Goal: Information Seeking & Learning: Learn about a topic

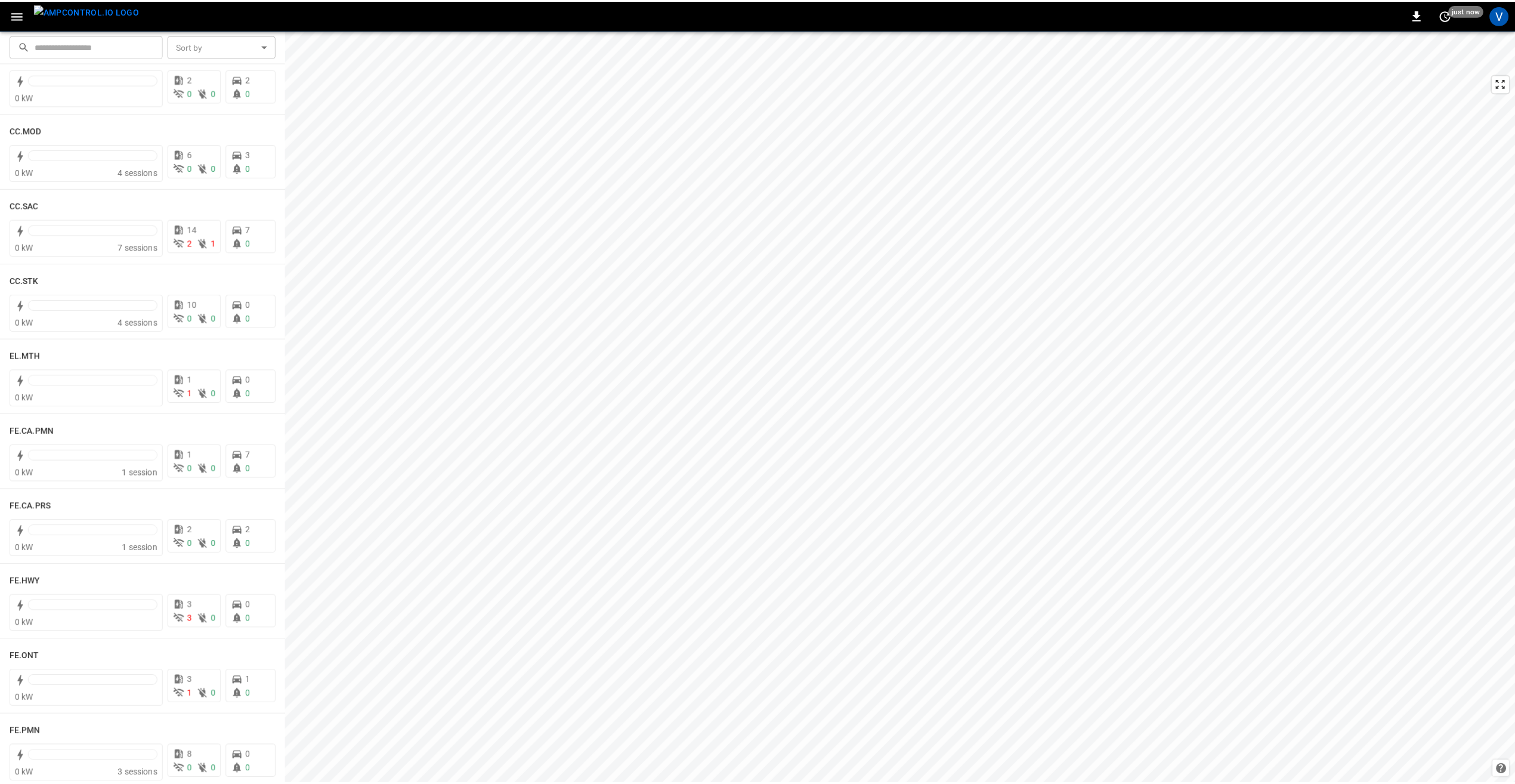
scroll to position [716, 0]
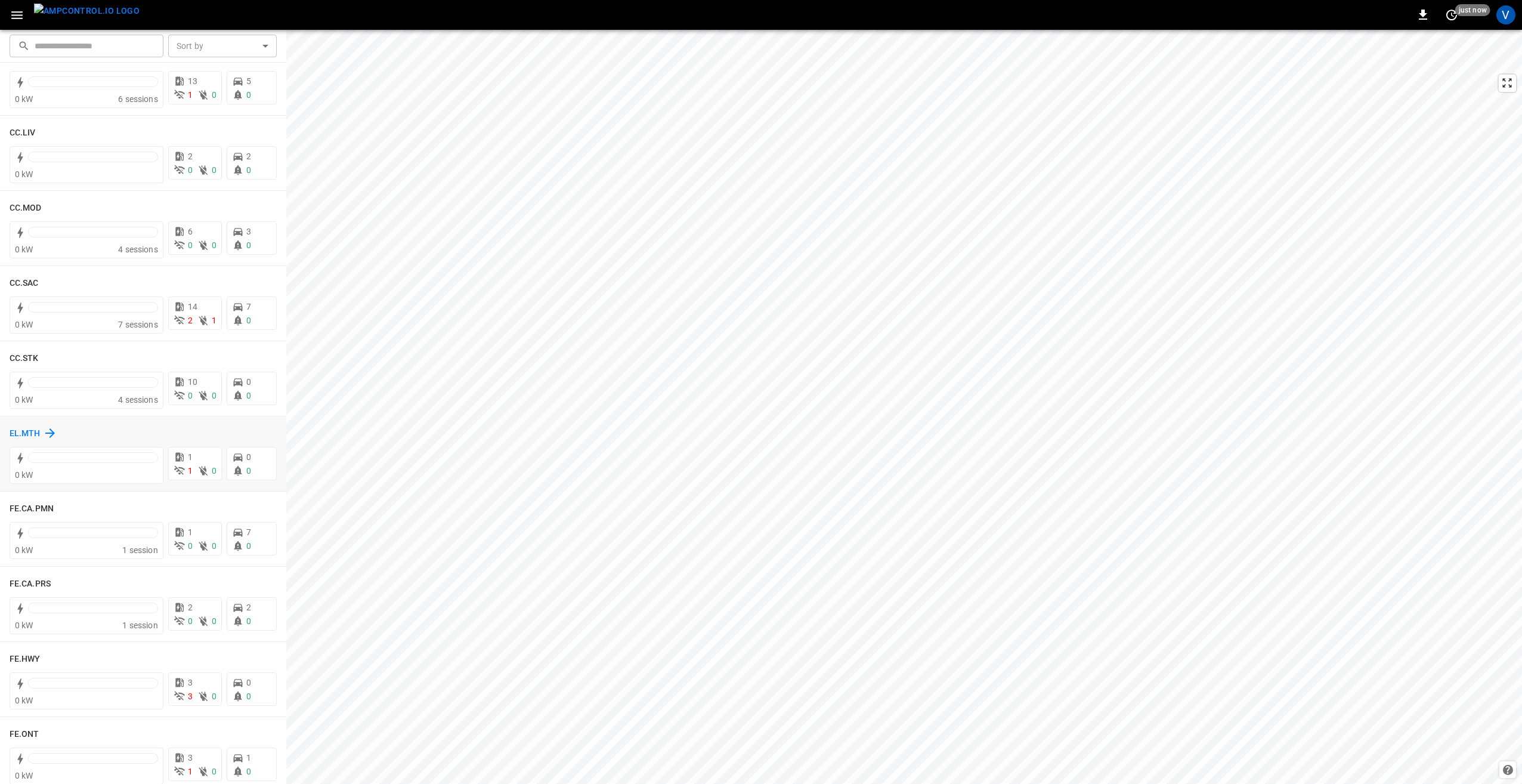
click at [24, 434] on h6 "EL.MTH" at bounding box center [25, 433] width 31 height 13
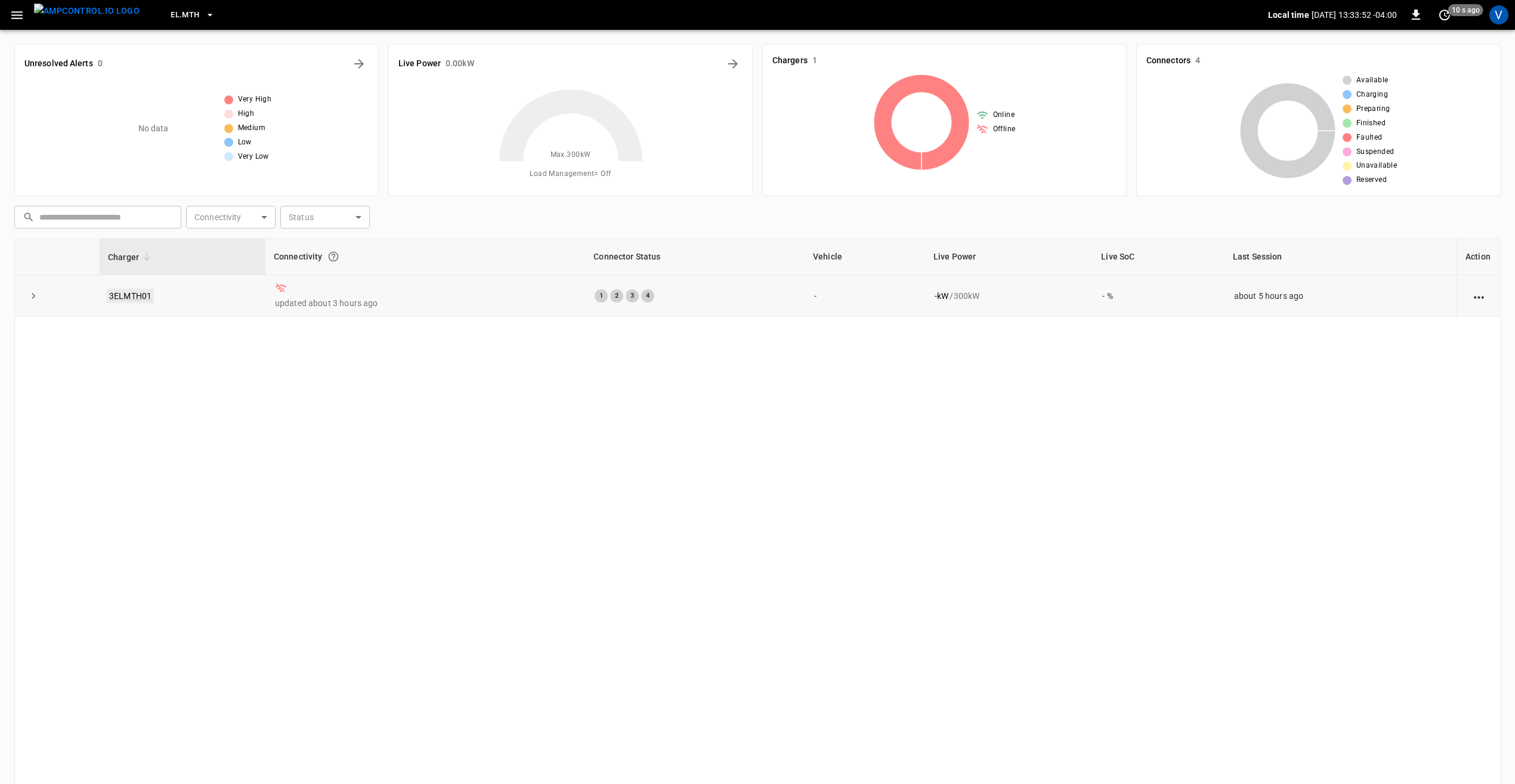
click at [140, 291] on link "3ELMTH01" at bounding box center [131, 295] width 47 height 14
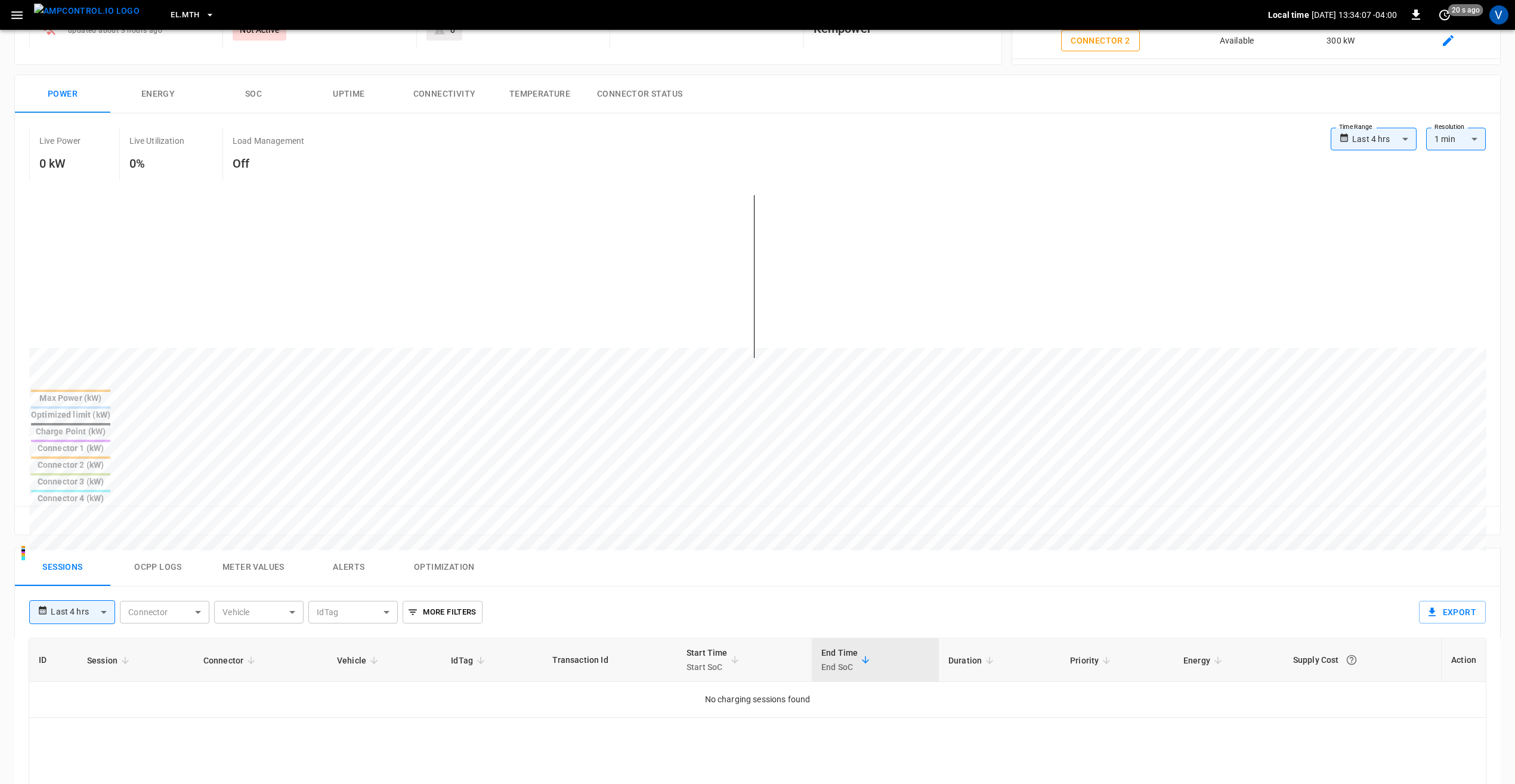
scroll to position [60, 0]
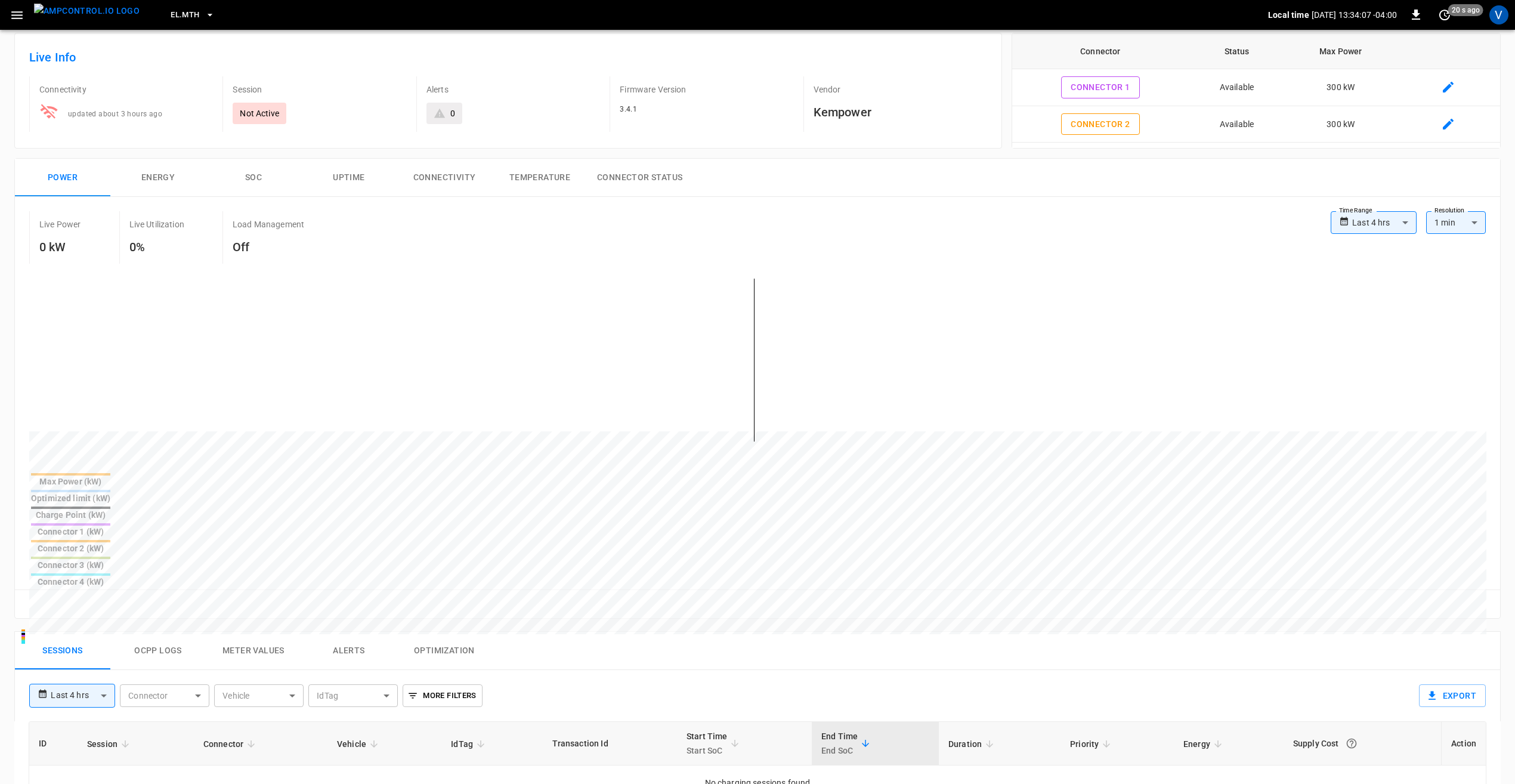
click at [445, 167] on button "Connectivity" at bounding box center [445, 178] width 96 height 38
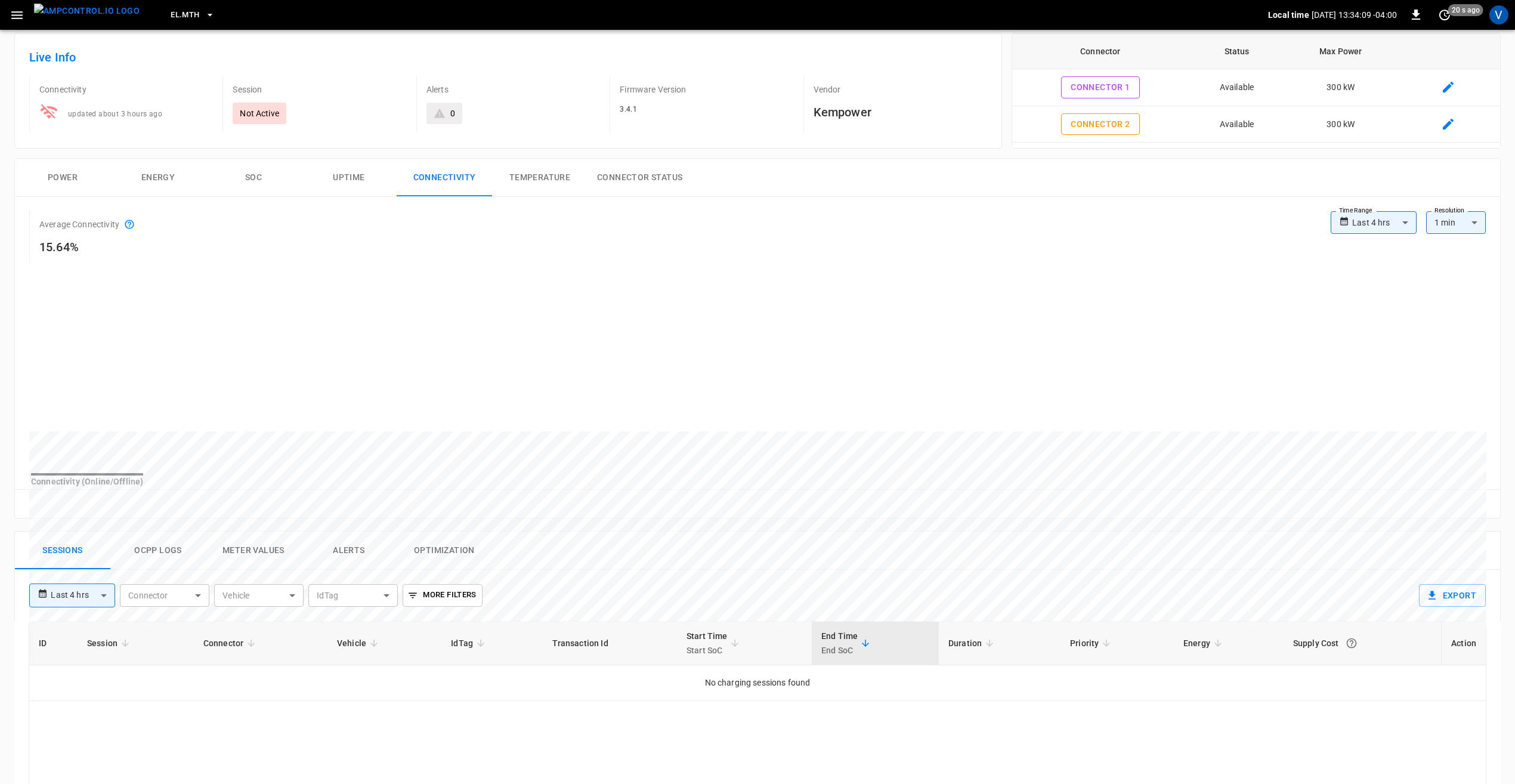
click at [1406, 227] on body "**********" at bounding box center [758, 578] width 1515 height 1276
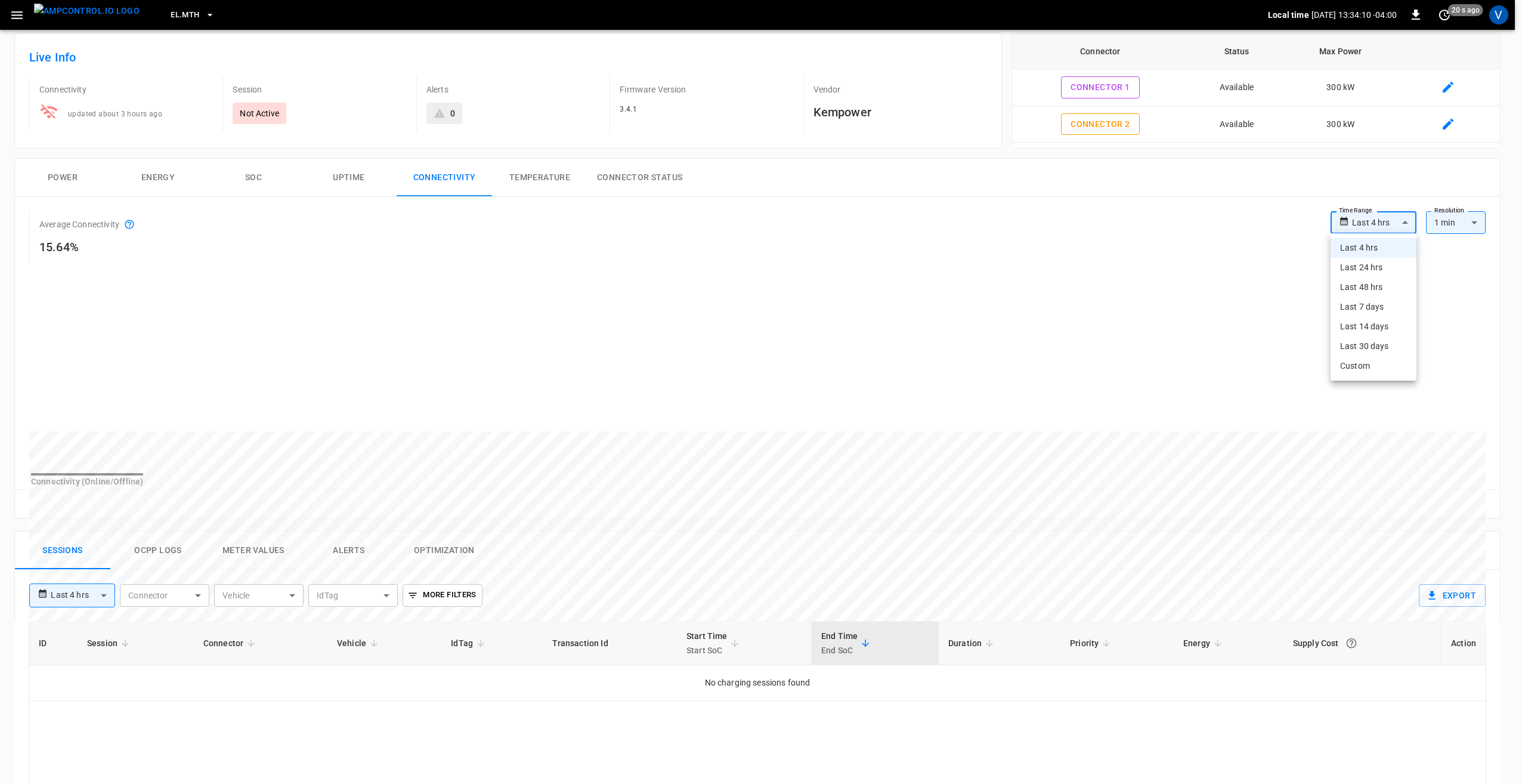
click at [1378, 306] on li "Last 7 days" at bounding box center [1373, 307] width 86 height 20
type input "**********"
type input "***"
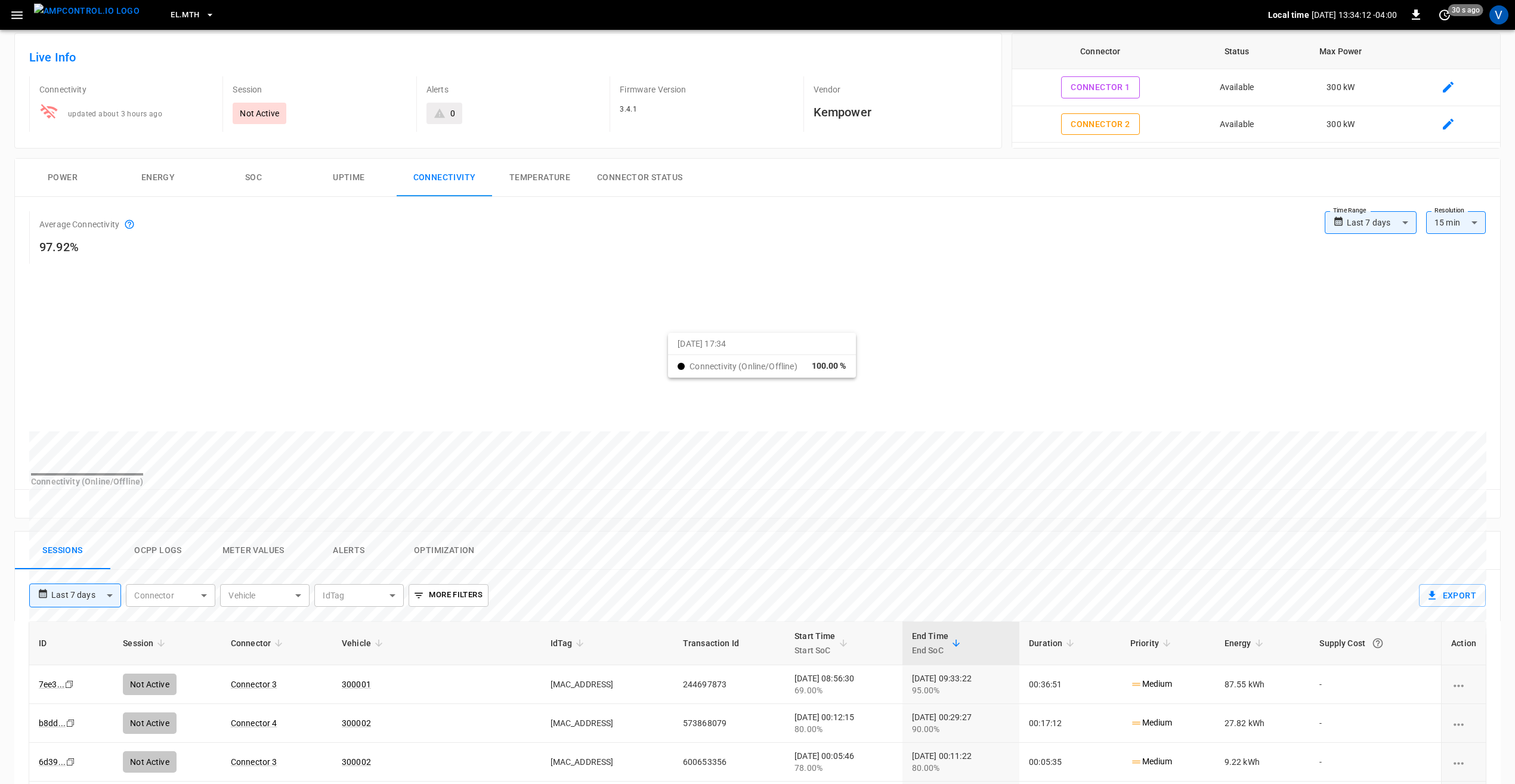
drag, startPoint x: 647, startPoint y: 349, endPoint x: 684, endPoint y: 342, distance: 37.7
click at [684, 637] on div at bounding box center [735, 718] width 1413 height 163
click at [39, 513] on button "Reset zoom" at bounding box center [52, 503] width 55 height 18
click at [160, 564] on button "Ocpp logs" at bounding box center [158, 550] width 96 height 38
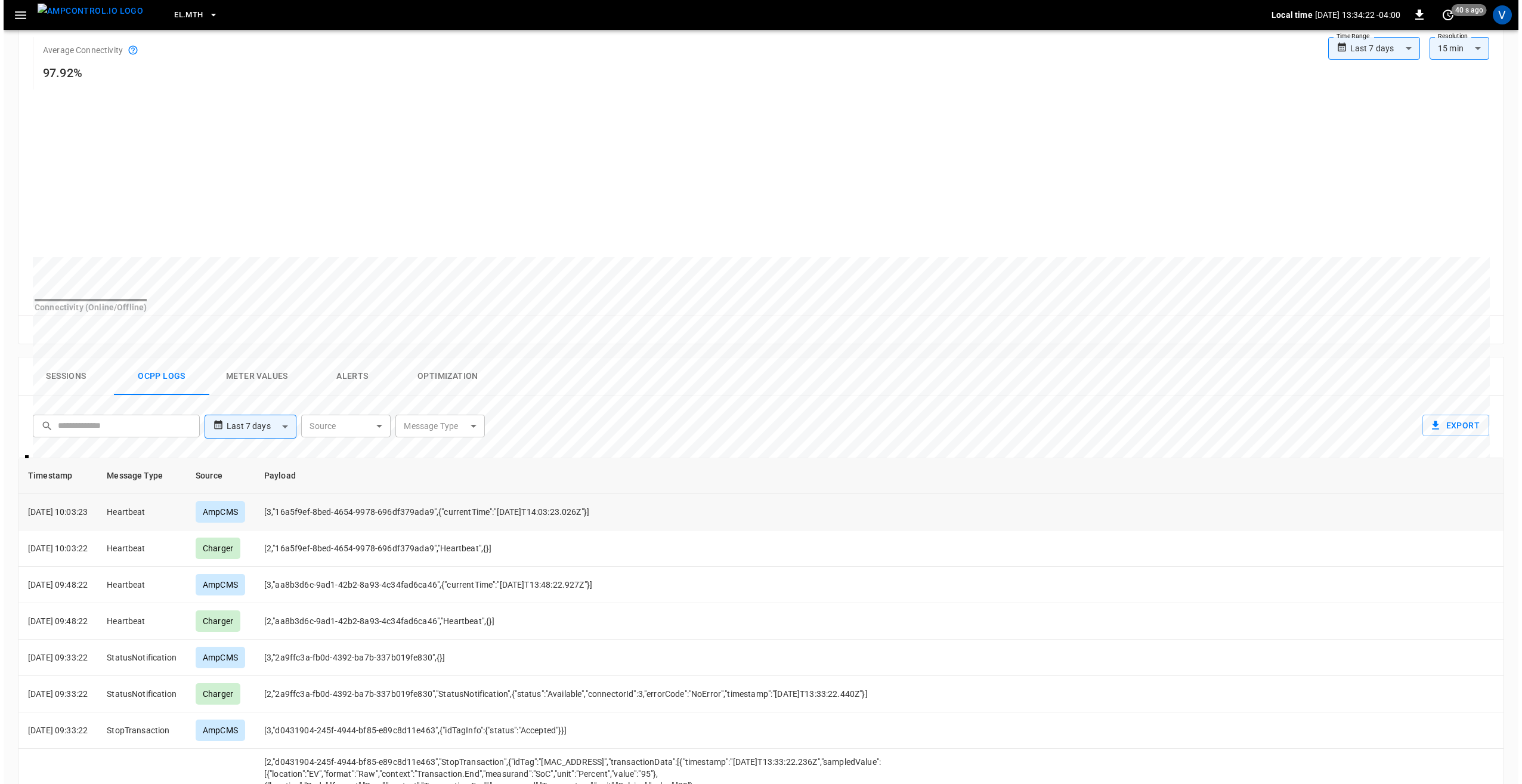
scroll to position [238, 0]
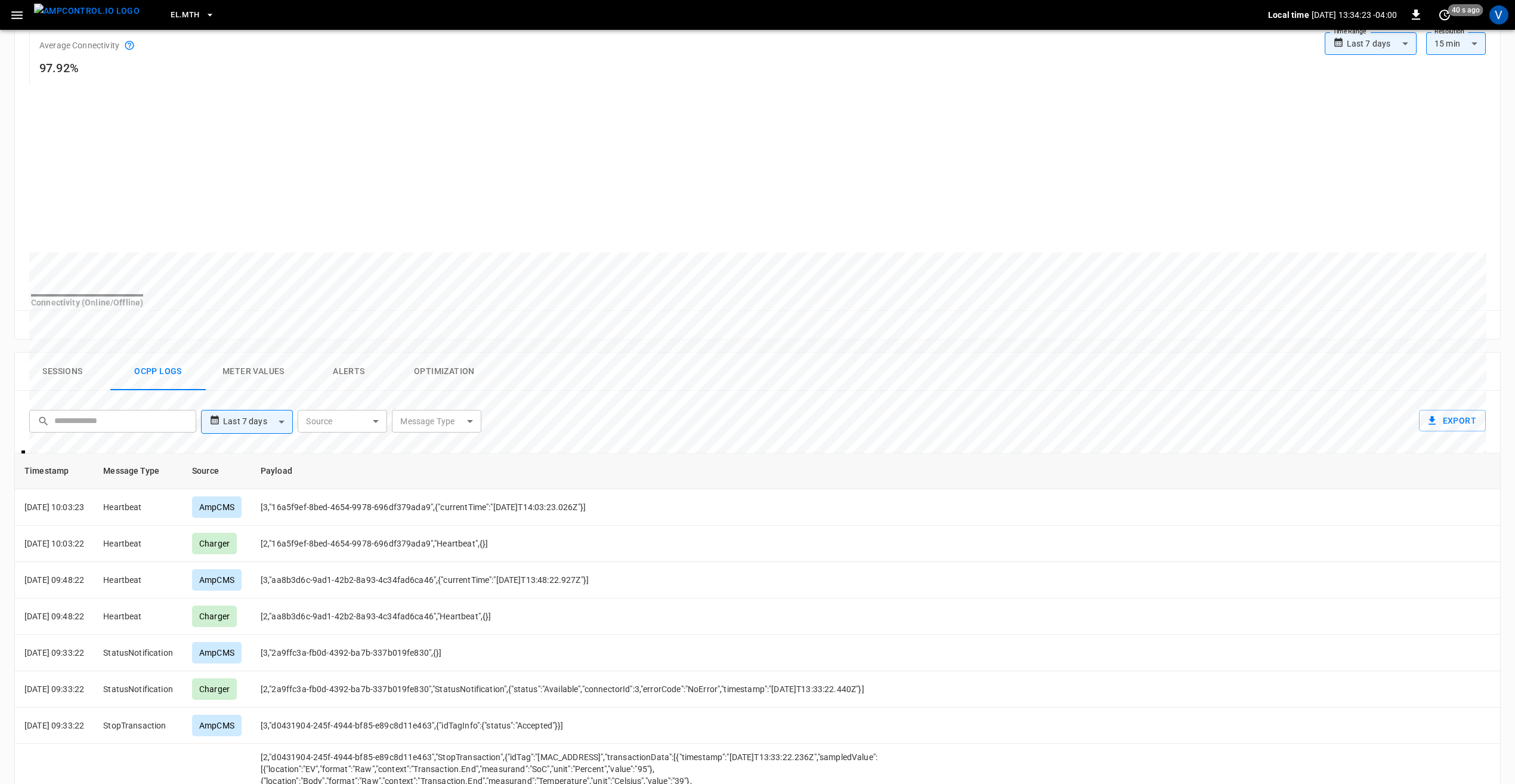
click at [269, 433] on body "**********" at bounding box center [758, 405] width 1515 height 1286
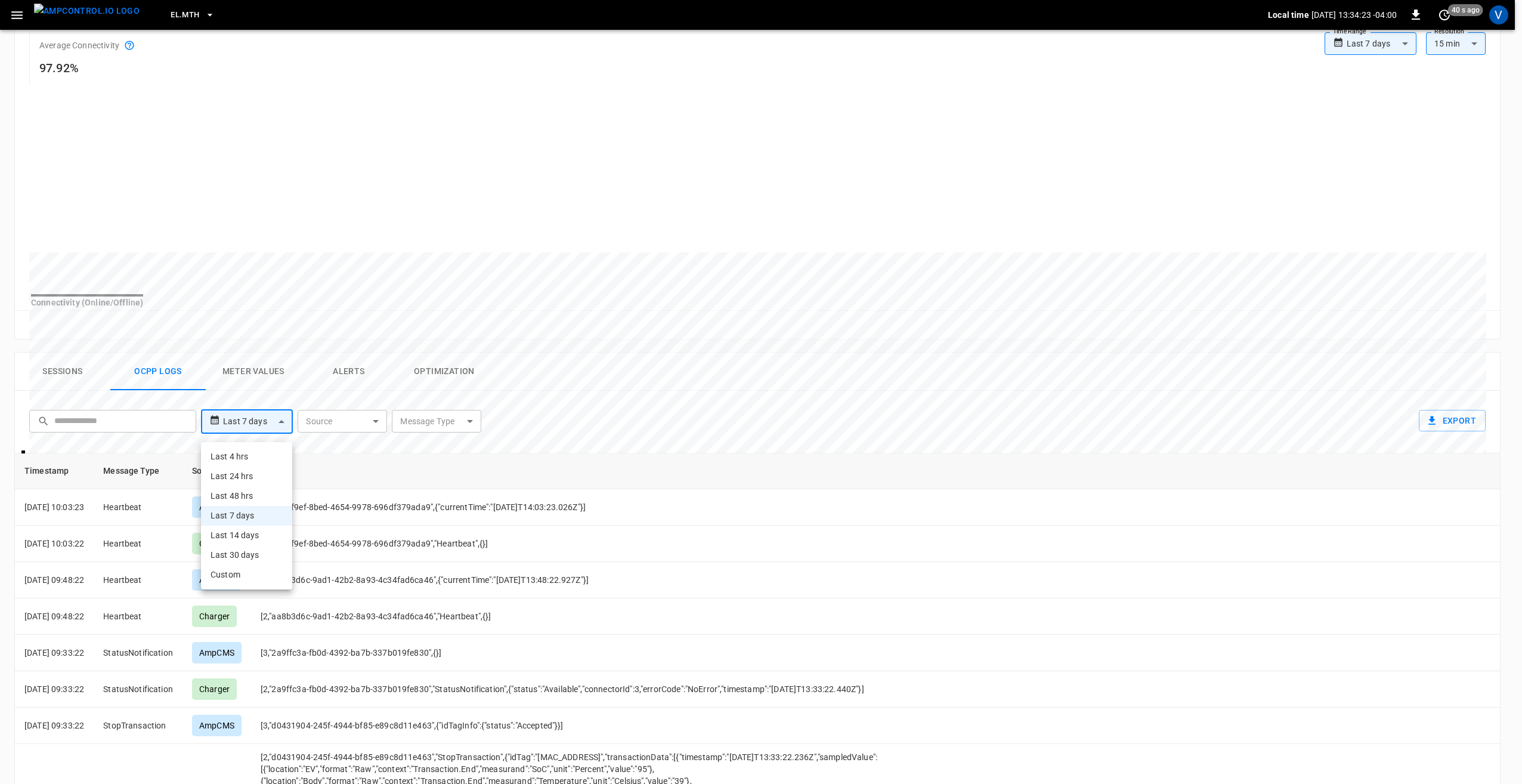
click at [231, 577] on li "Custom" at bounding box center [247, 575] width 91 height 20
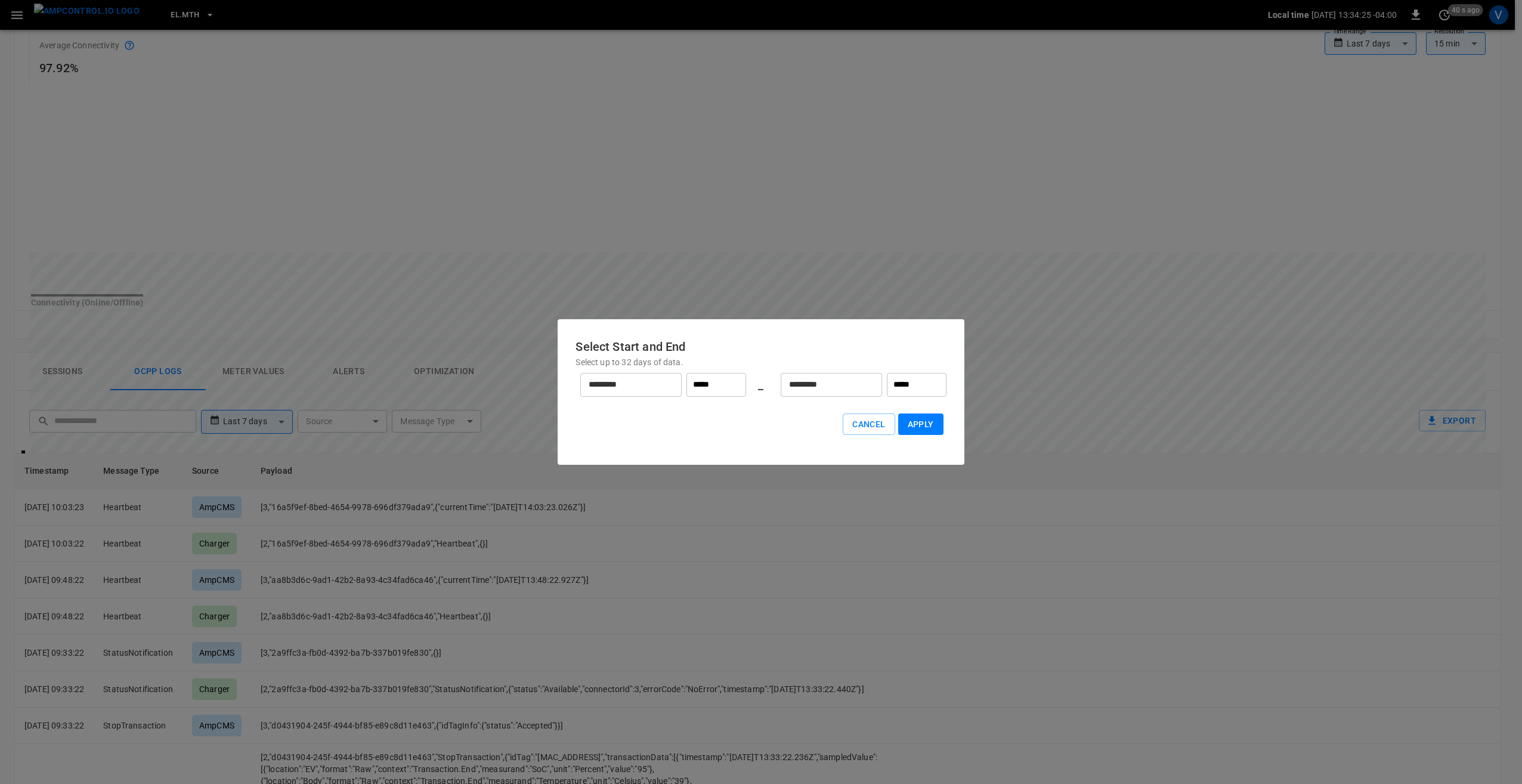
click at [670, 383] on div "********* ​" at bounding box center [632, 384] width 102 height 24
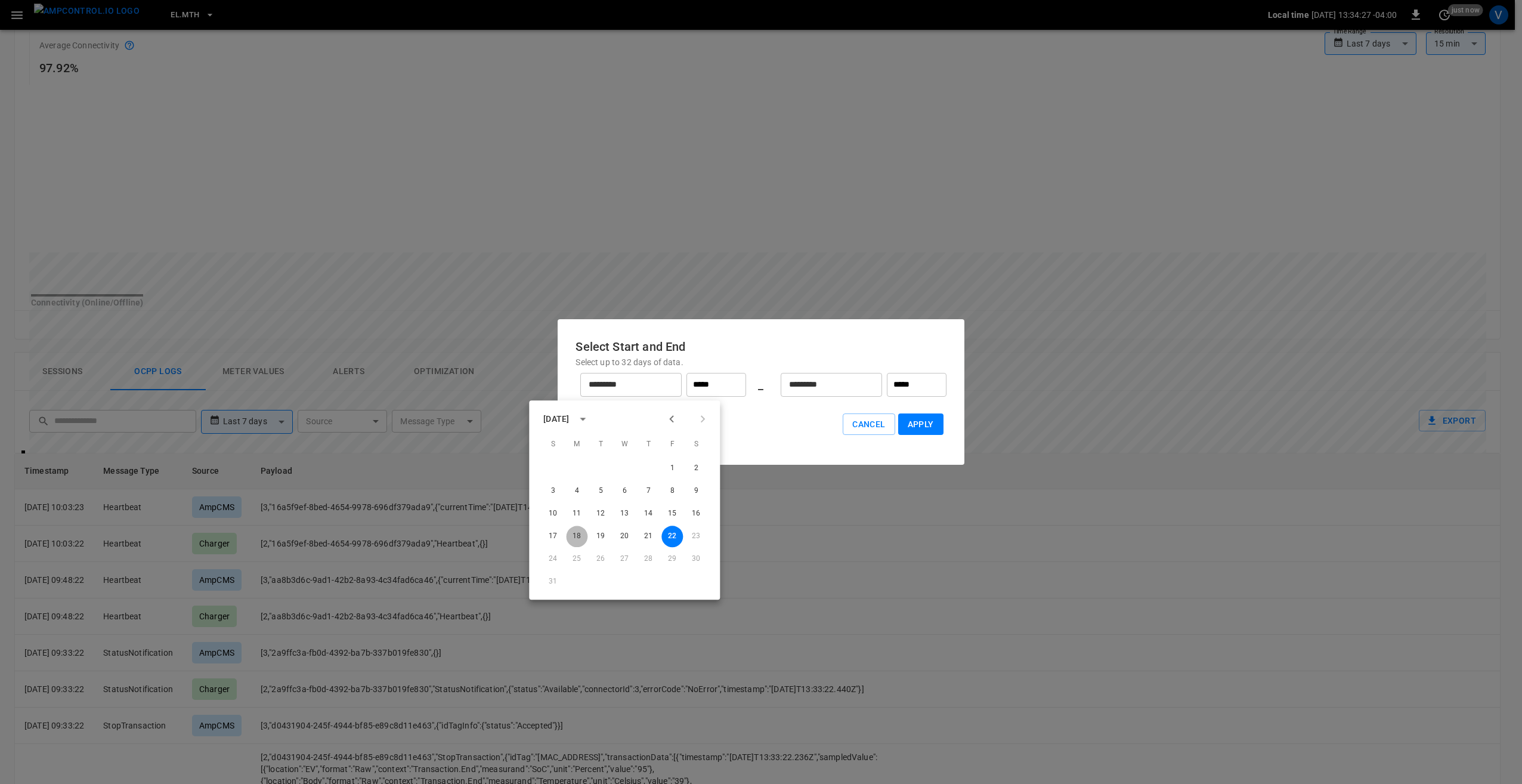
click at [580, 534] on button "18" at bounding box center [577, 536] width 21 height 21
type input "*********"
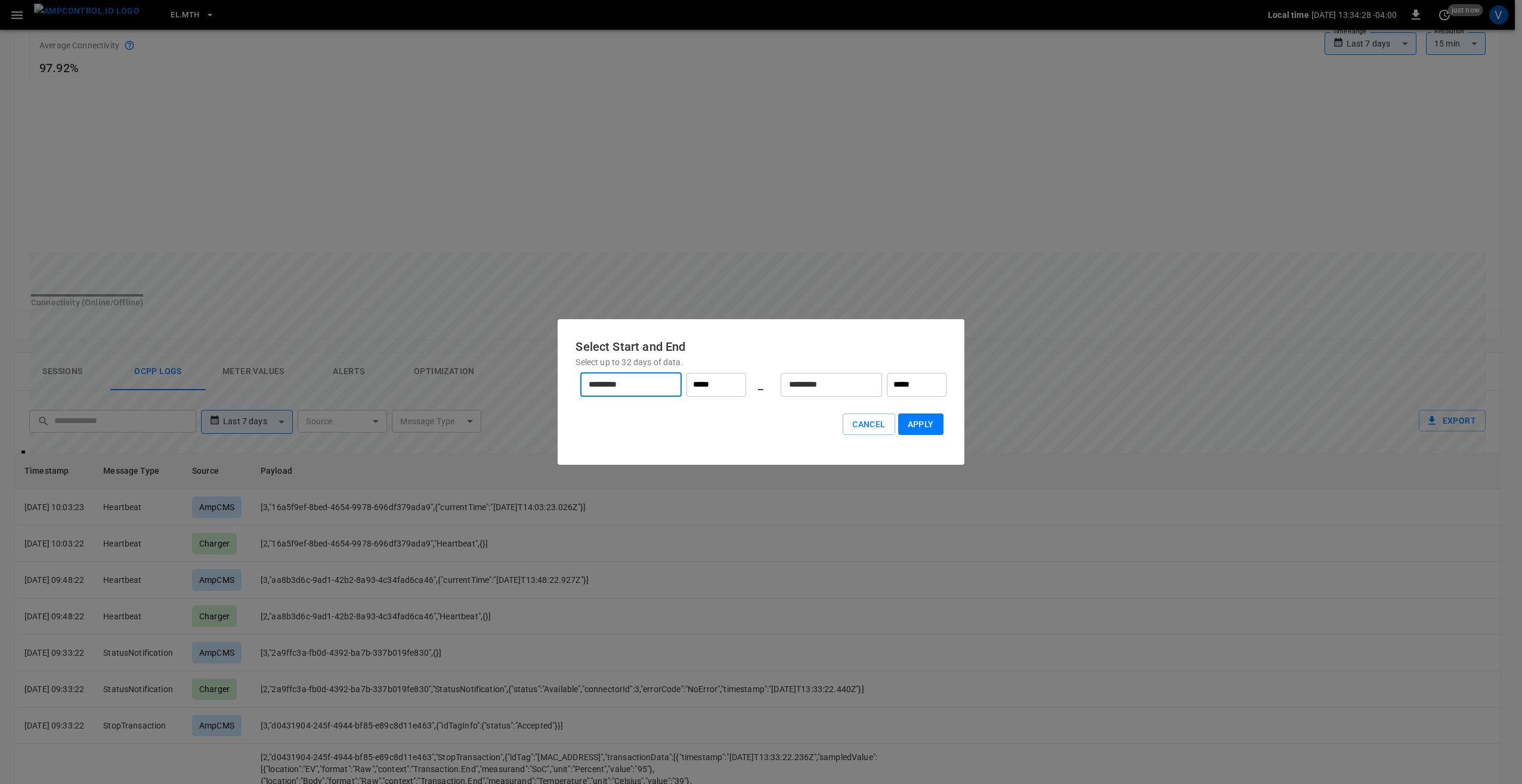
click at [710, 380] on input "*****" at bounding box center [716, 384] width 60 height 24
type input "*****"
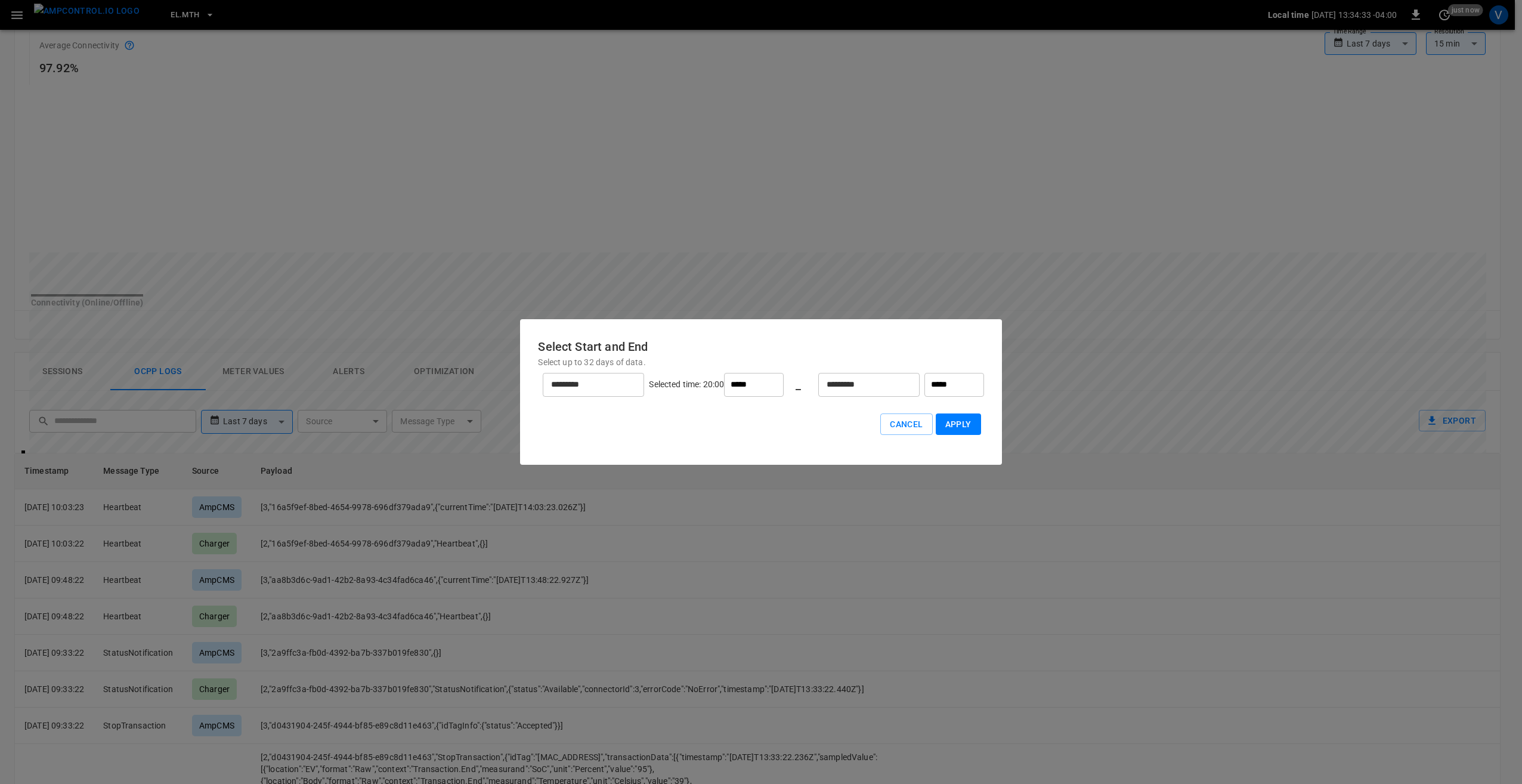
click at [832, 387] on input "*********" at bounding box center [862, 385] width 88 height 32
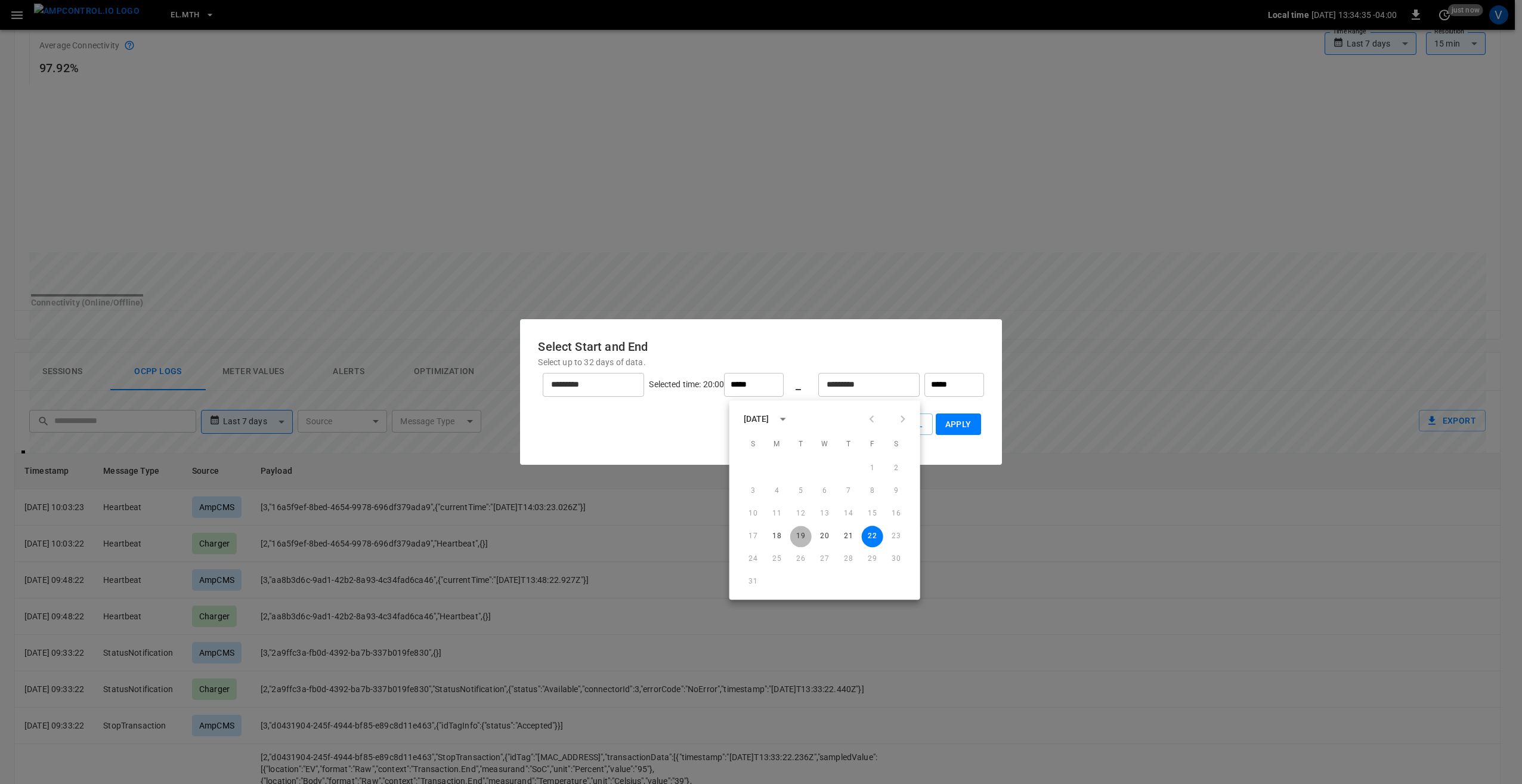
click at [804, 531] on button "19" at bounding box center [801, 536] width 21 height 21
type input "*********"
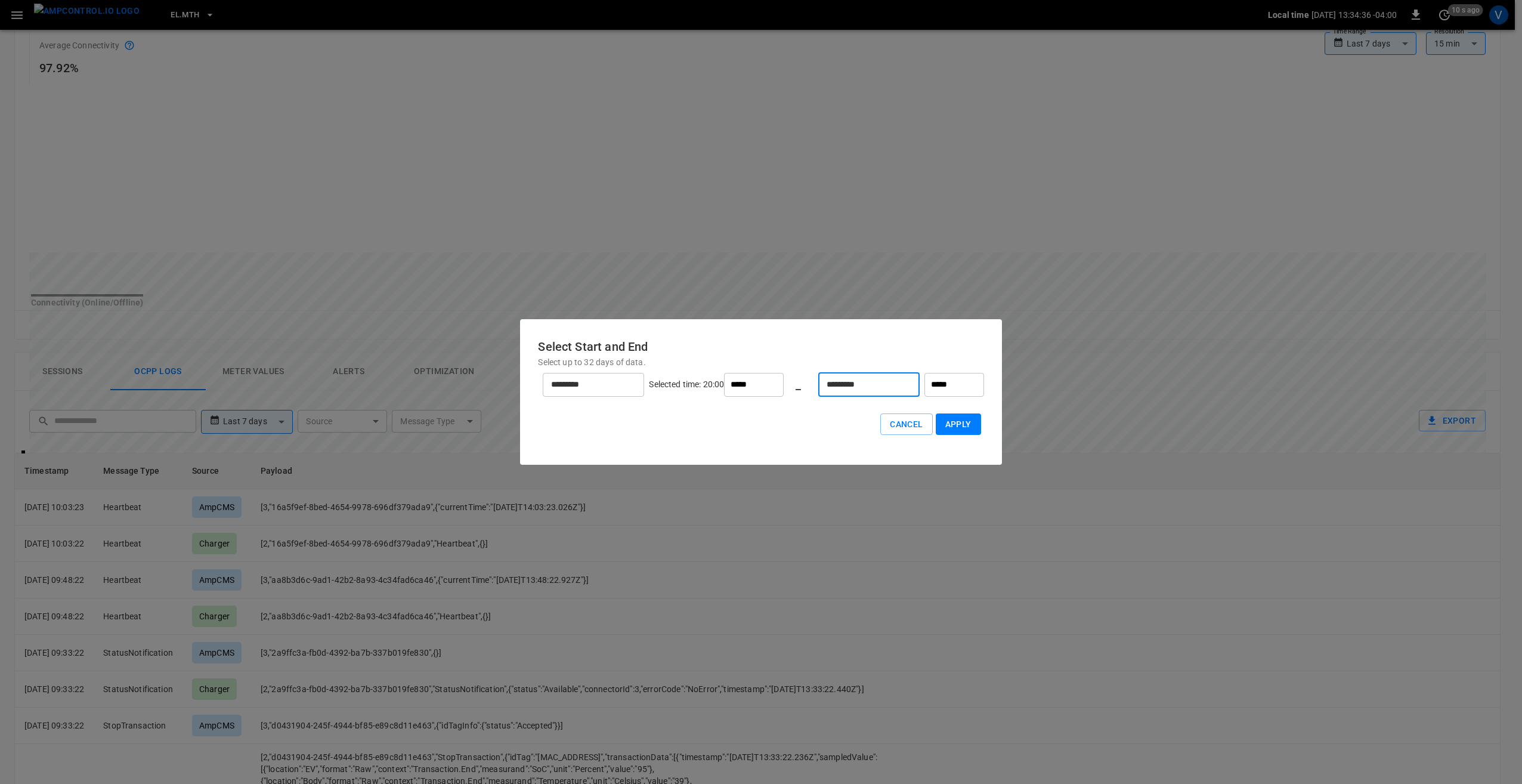
click at [925, 386] on input "*****" at bounding box center [954, 384] width 60 height 24
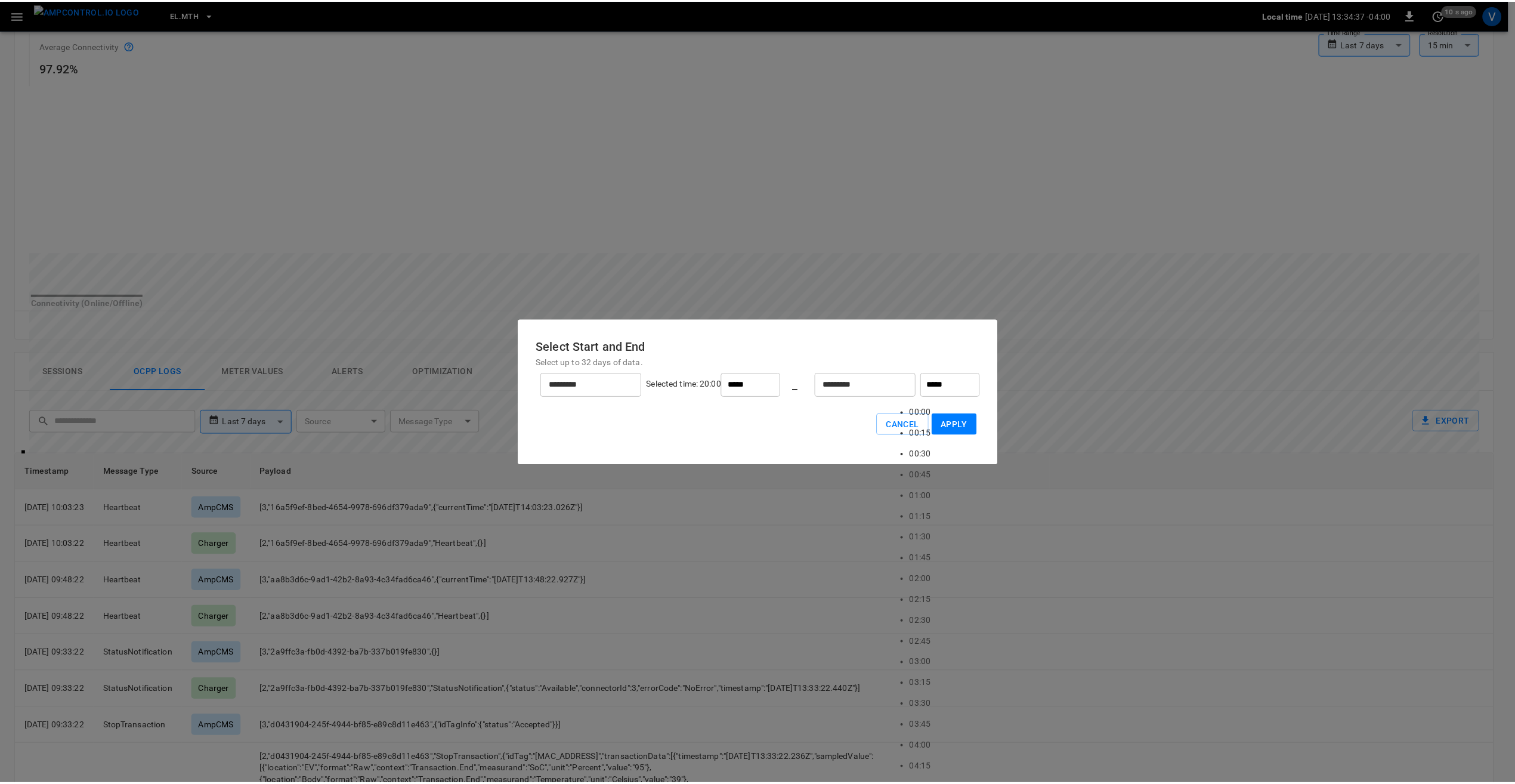
scroll to position [2, 0]
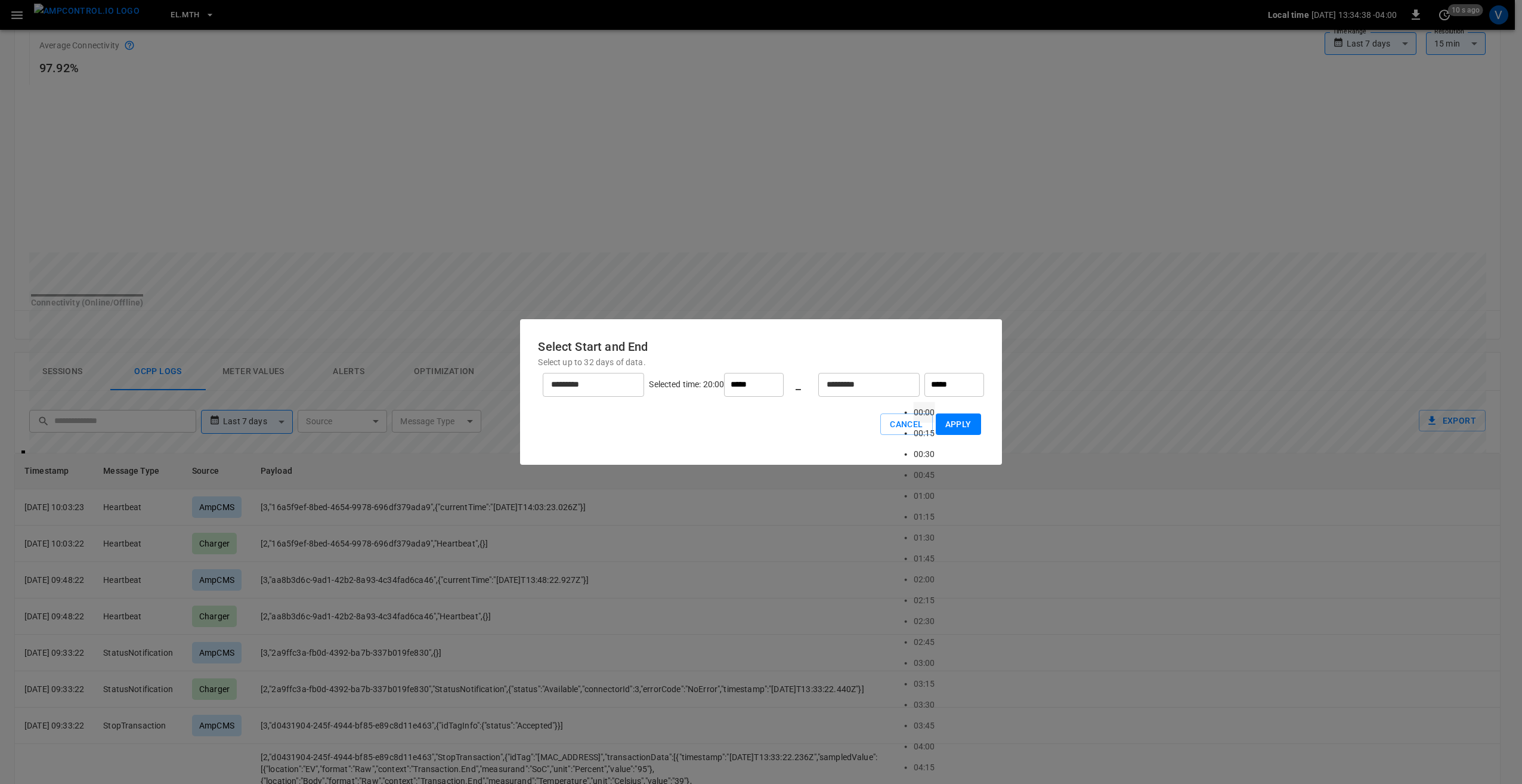
click at [914, 411] on li "00:00" at bounding box center [925, 413] width 21 height 21
type input "*****"
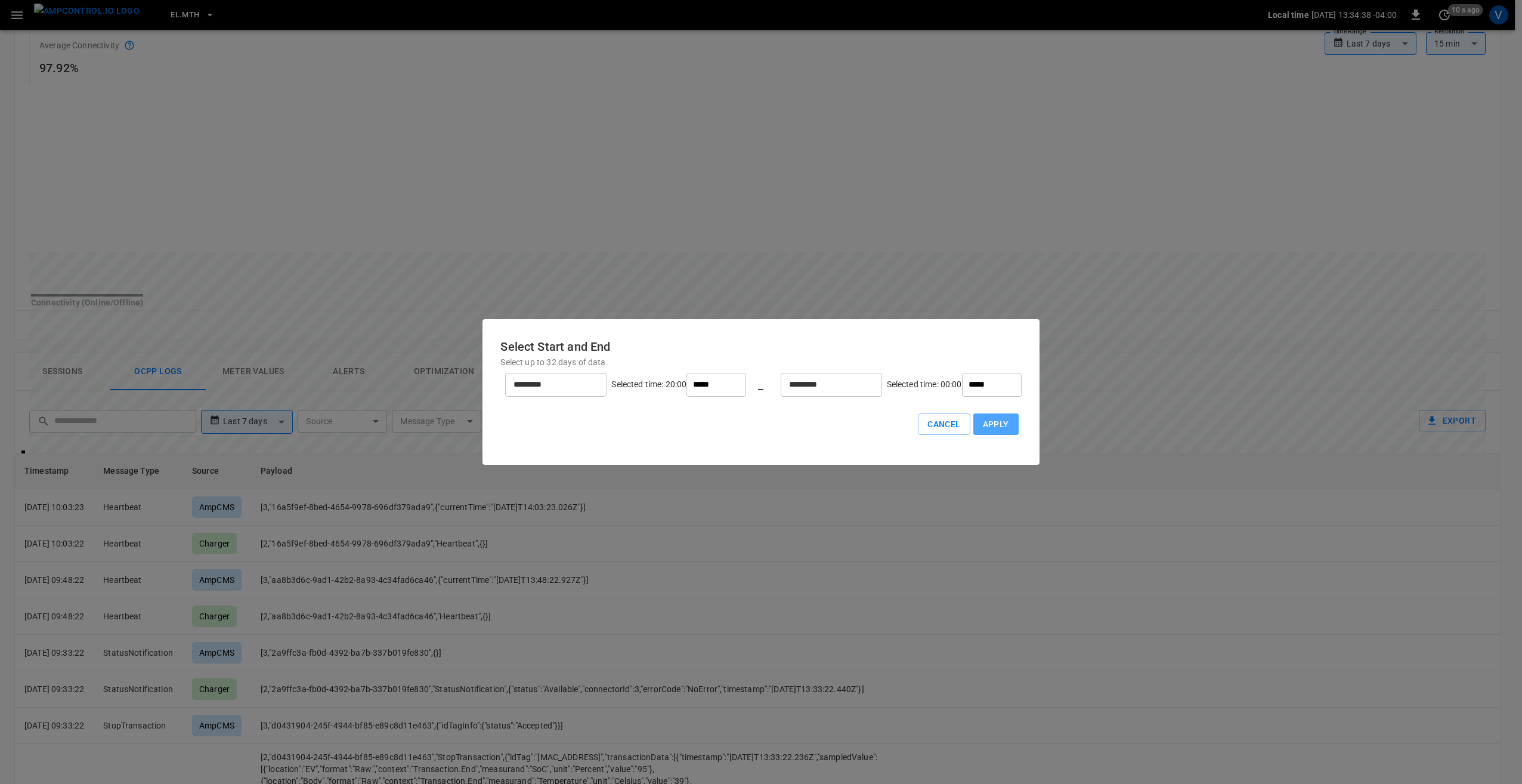
click at [973, 430] on button "Apply" at bounding box center [996, 424] width 46 height 22
type input "******"
type input "**"
type input "******"
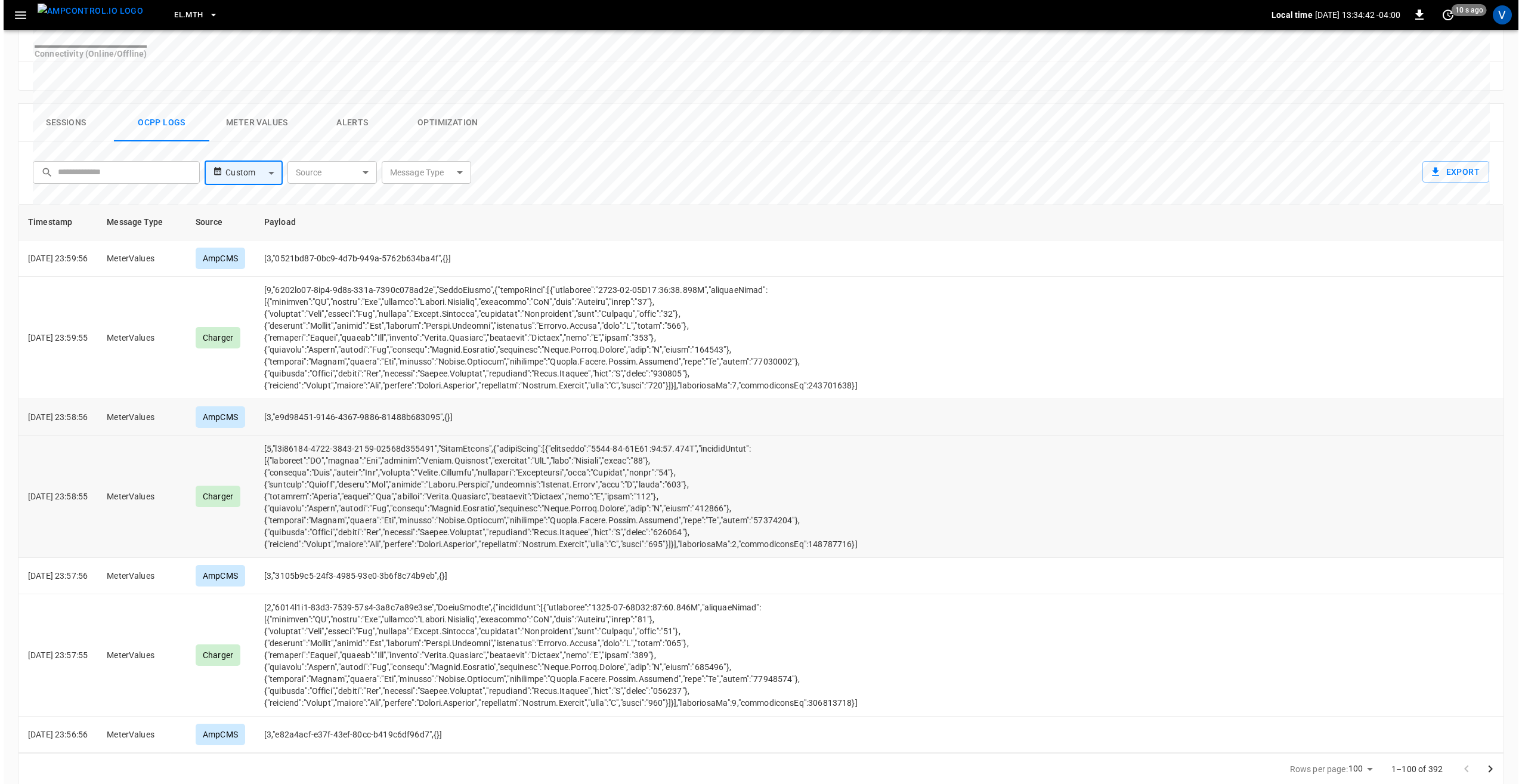
scroll to position [511, 0]
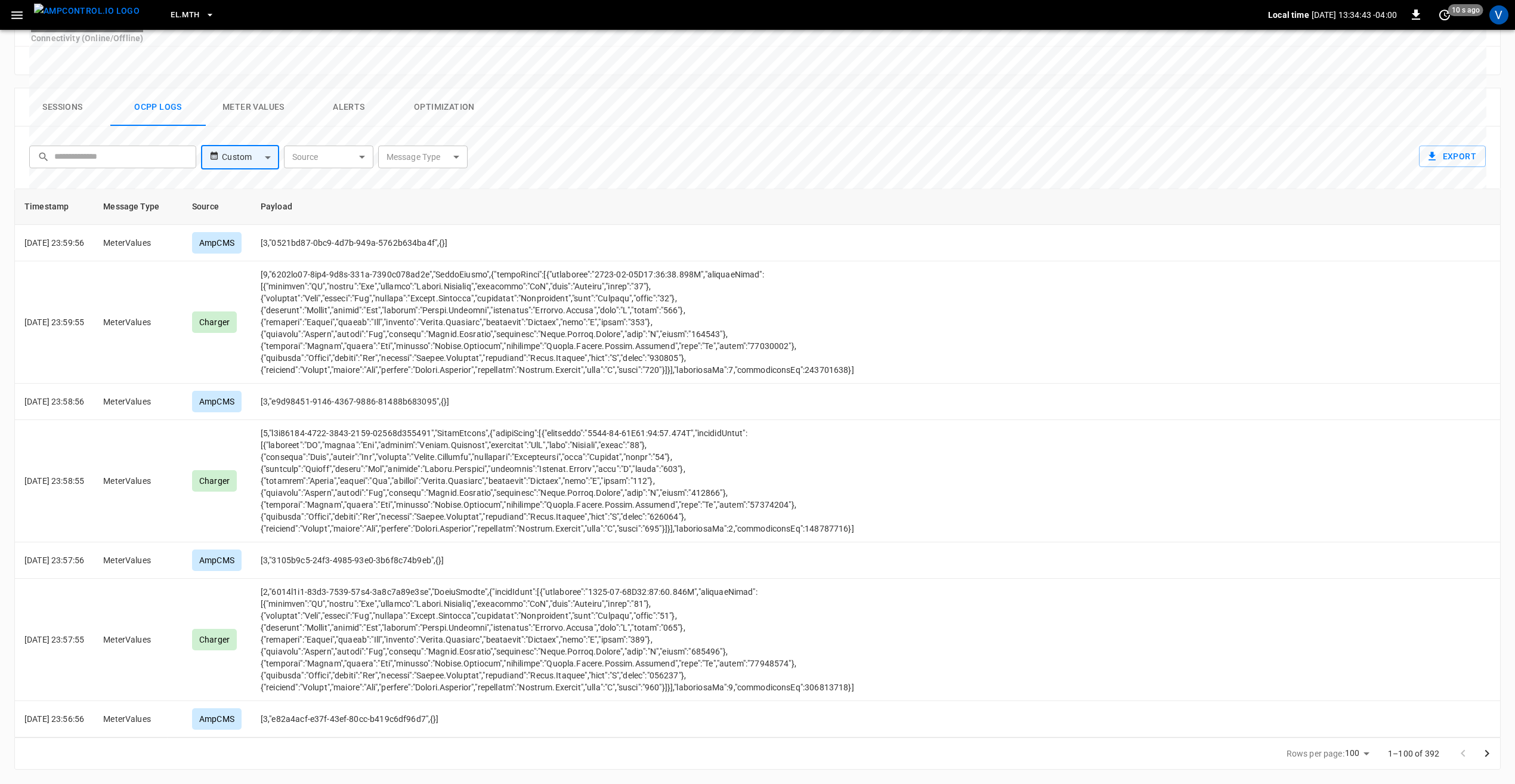
click at [427, 155] on body "EL.MTH Local time 2025-08-22 13:34:43 -04:00 0 10 s ago V 3ELMTH01 Remote Comma…" at bounding box center [758, 140] width 1515 height 1286
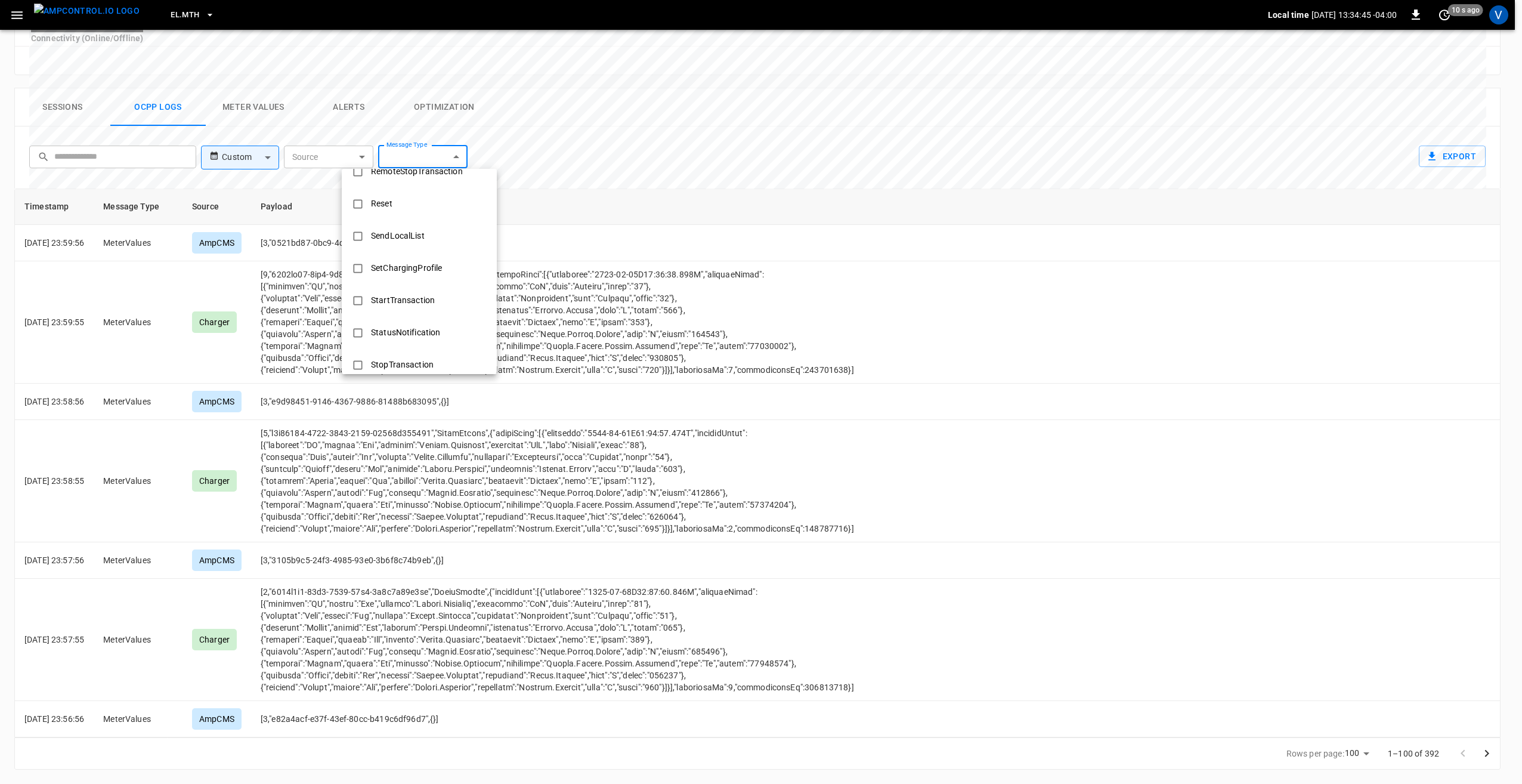
scroll to position [477, 0]
click at [387, 292] on div "StartTransaction" at bounding box center [402, 291] width 78 height 22
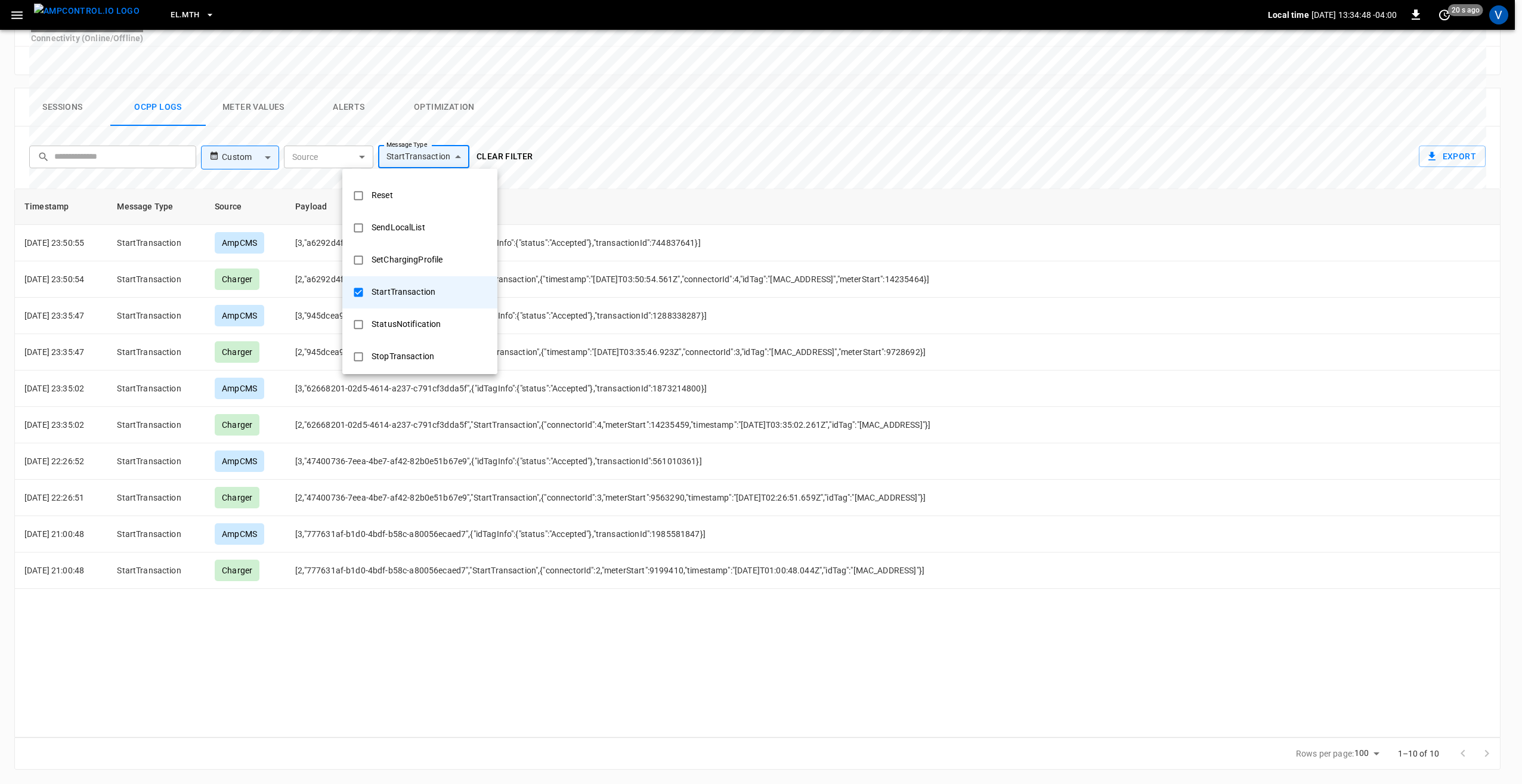
click at [317, 679] on div at bounding box center [761, 392] width 1522 height 784
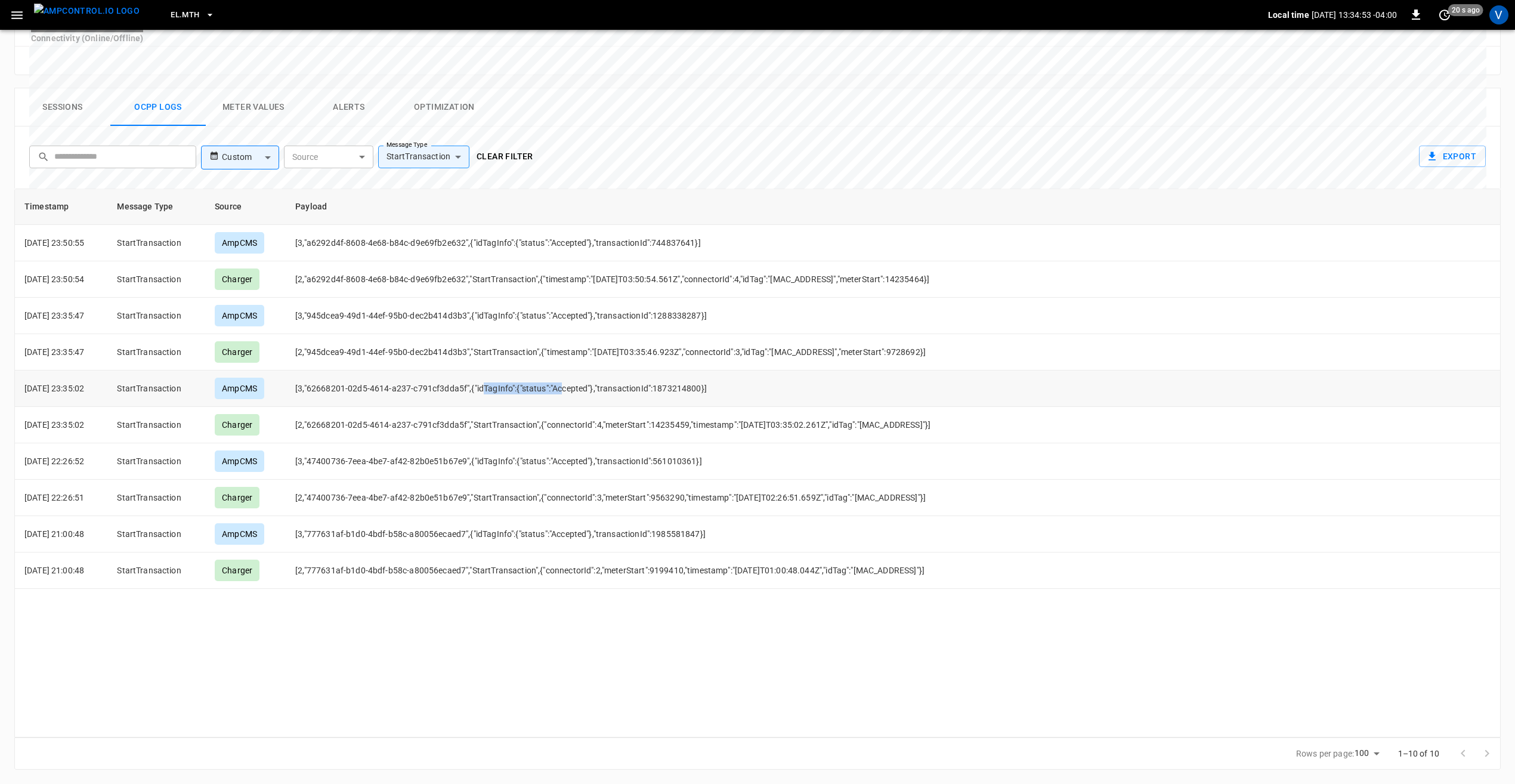
drag, startPoint x: 489, startPoint y: 386, endPoint x: 567, endPoint y: 383, distance: 78.1
click at [567, 383] on td "[3,"62668201-02d5-4614-a237-c791cf3dda5f",{"idTagInfo":{"status":"Accepted"},"t…" at bounding box center [669, 389] width 769 height 36
drag, startPoint x: 567, startPoint y: 383, endPoint x: 528, endPoint y: 392, distance: 40.0
click at [528, 392] on td "[3,"62668201-02d5-4614-a237-c791cf3dda5f",{"idTagInfo":{"status":"Accepted"},"t…" at bounding box center [669, 389] width 769 height 36
click at [514, 392] on td "[3,"62668201-02d5-4614-a237-c791cf3dda5f",{"idTagInfo":{"status":"Accepted"},"t…" at bounding box center [669, 389] width 769 height 36
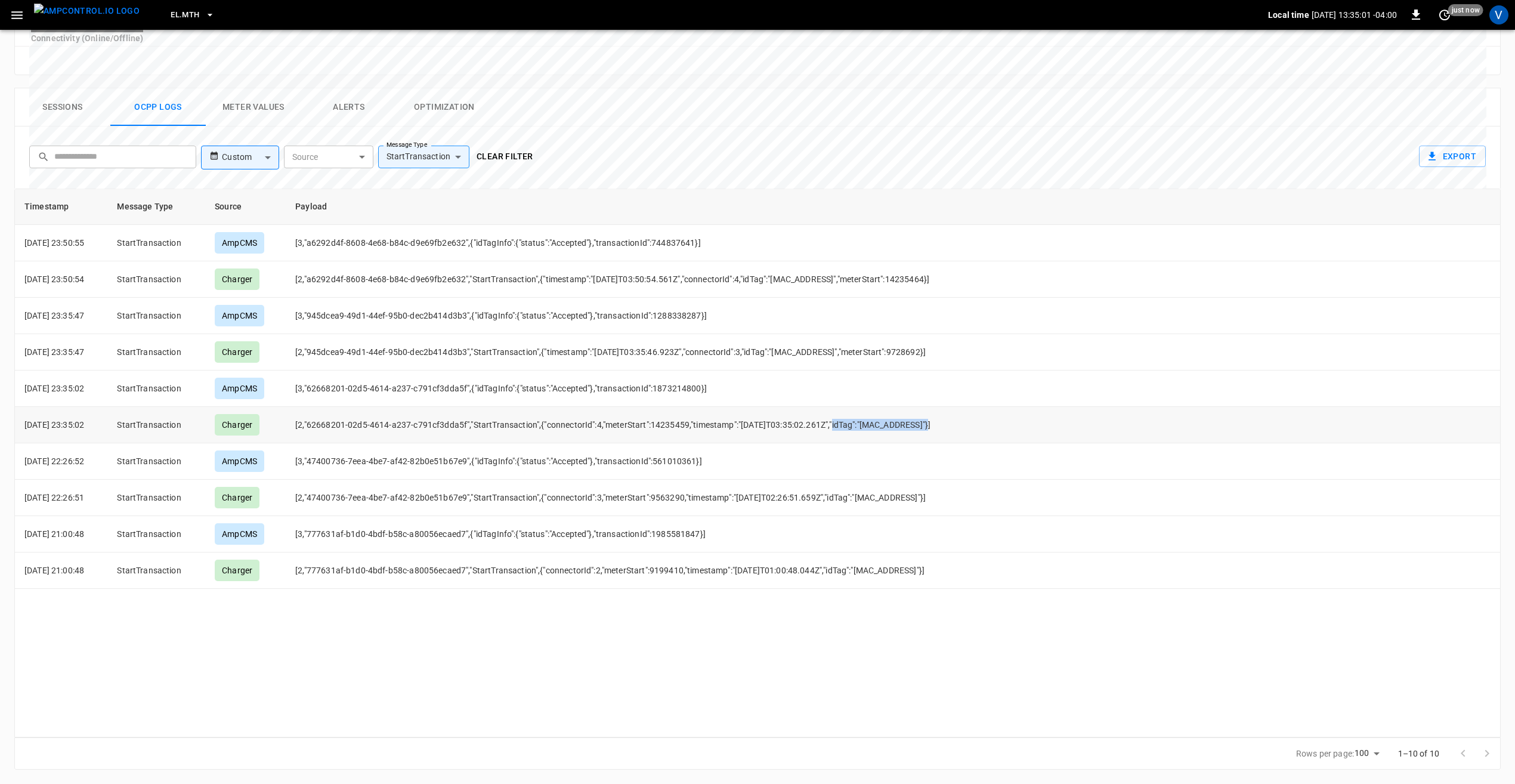
drag, startPoint x: 843, startPoint y: 424, endPoint x: 927, endPoint y: 422, distance: 84.0
click at [927, 422] on td "[2,"62668201-02d5-4614-a237-c791cf3dda5f","StartTransaction",{"connectorId":4,"…" at bounding box center [669, 425] width 769 height 36
click at [567, 390] on td "[3,"62668201-02d5-4614-a237-c791cf3dda5f",{"idTagInfo":{"status":"Accepted"},"t…" at bounding box center [669, 389] width 769 height 36
drag, startPoint x: 521, startPoint y: 389, endPoint x: 549, endPoint y: 390, distance: 28.0
click at [549, 390] on td "[3,"62668201-02d5-4614-a237-c791cf3dda5f",{"idTagInfo":{"status":"Accepted"},"t…" at bounding box center [669, 389] width 769 height 36
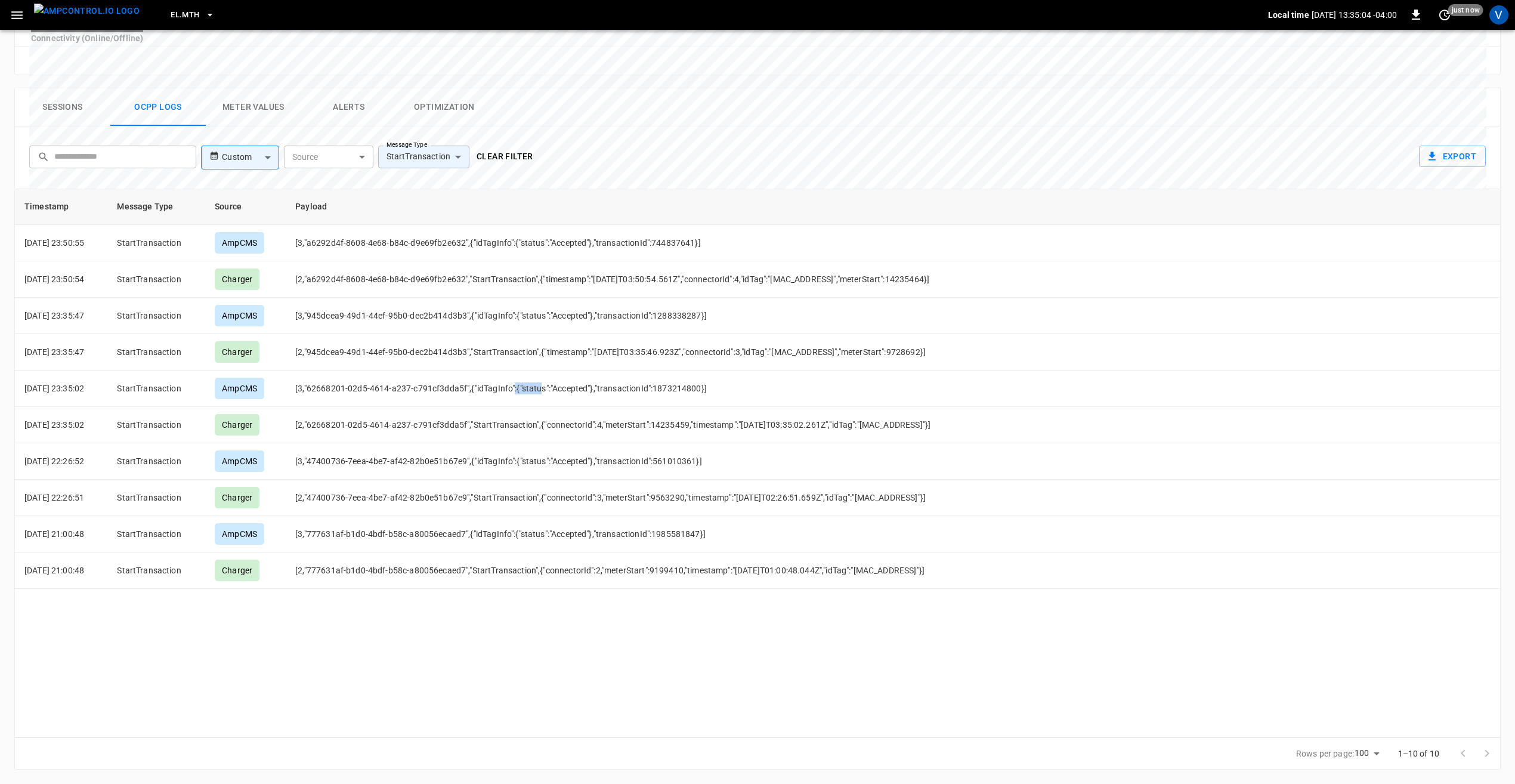
click at [449, 156] on body "**********" at bounding box center [758, 140] width 1515 height 1286
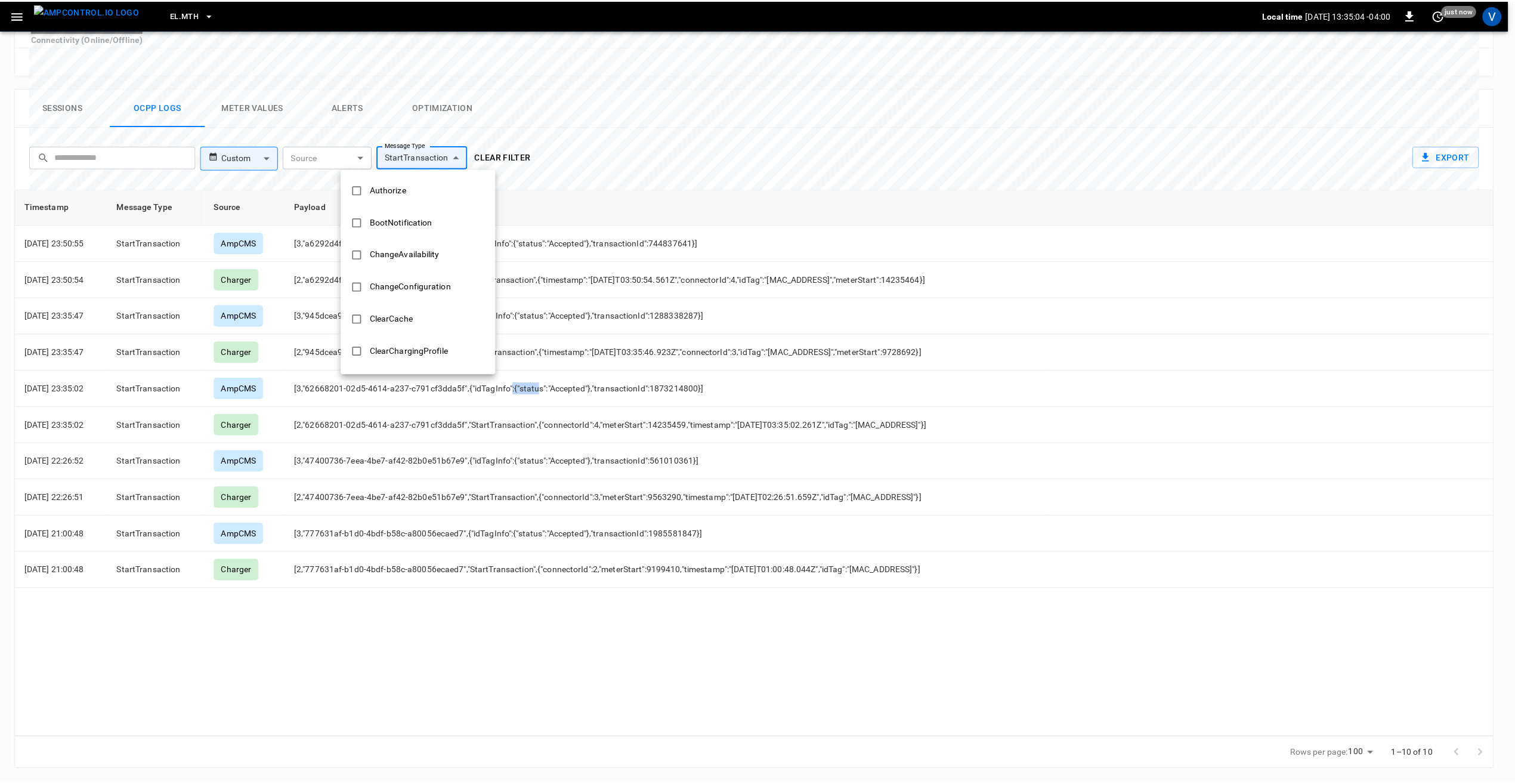
scroll to position [498, 0]
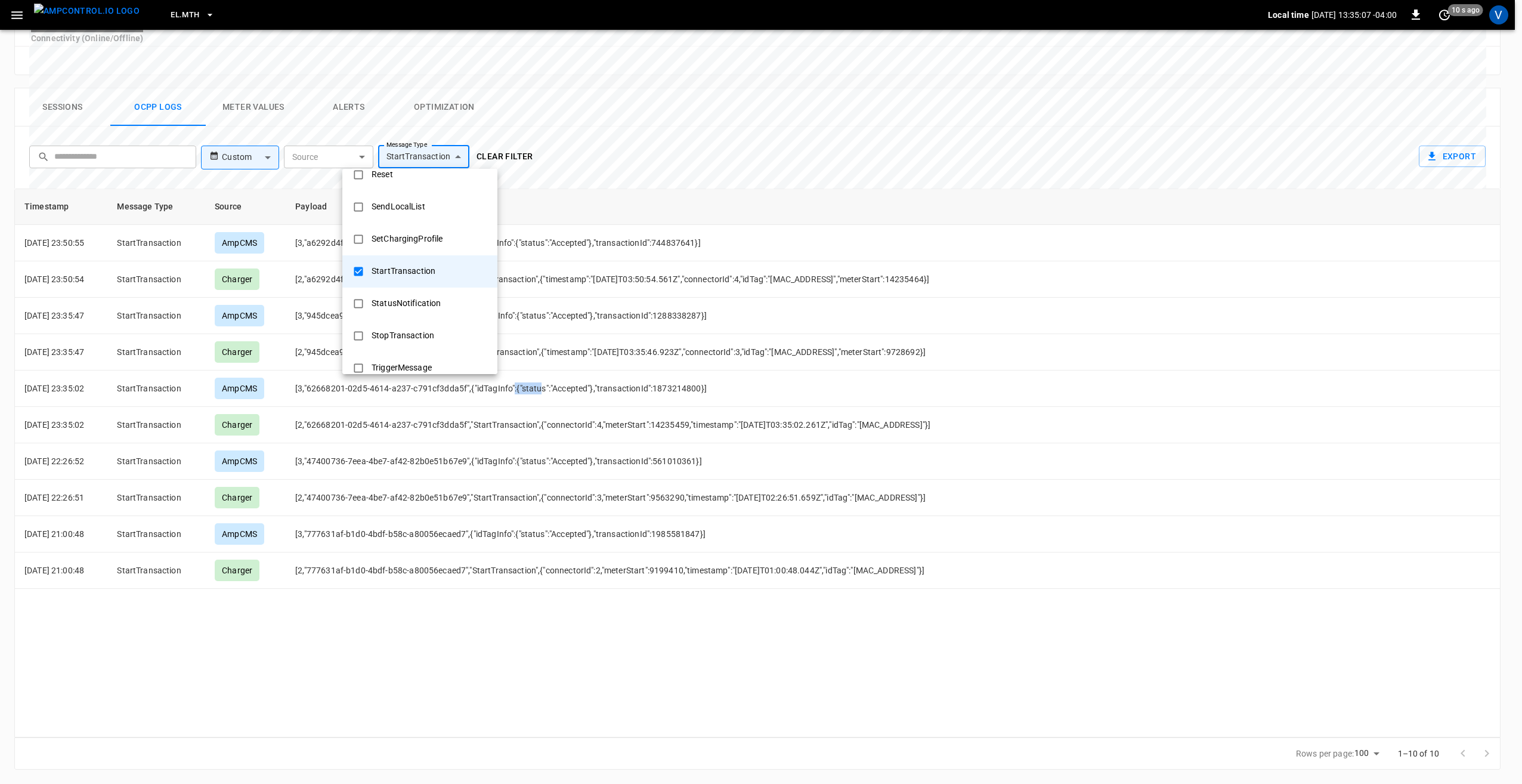
type input "**********"
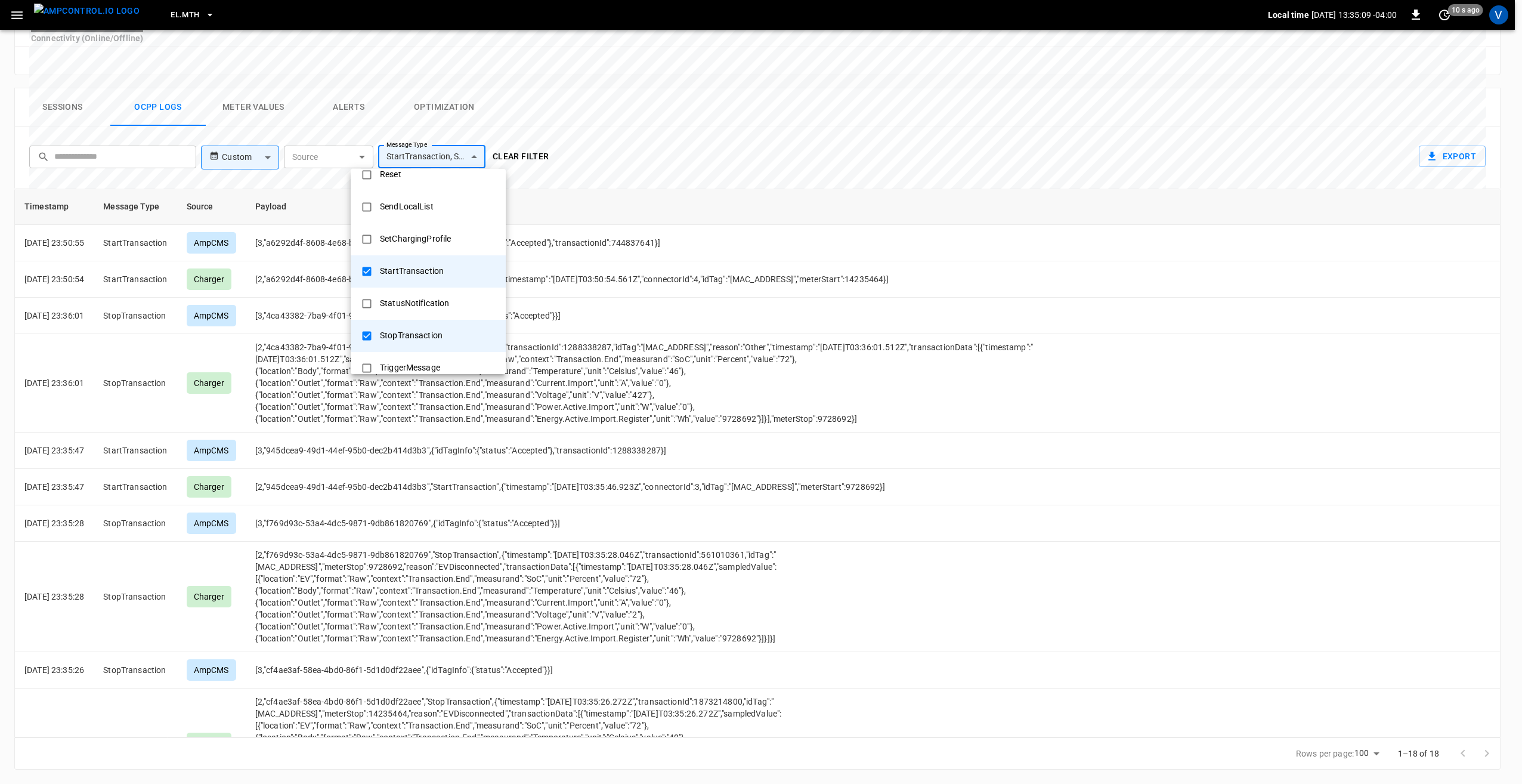
click at [737, 159] on div at bounding box center [761, 392] width 1522 height 784
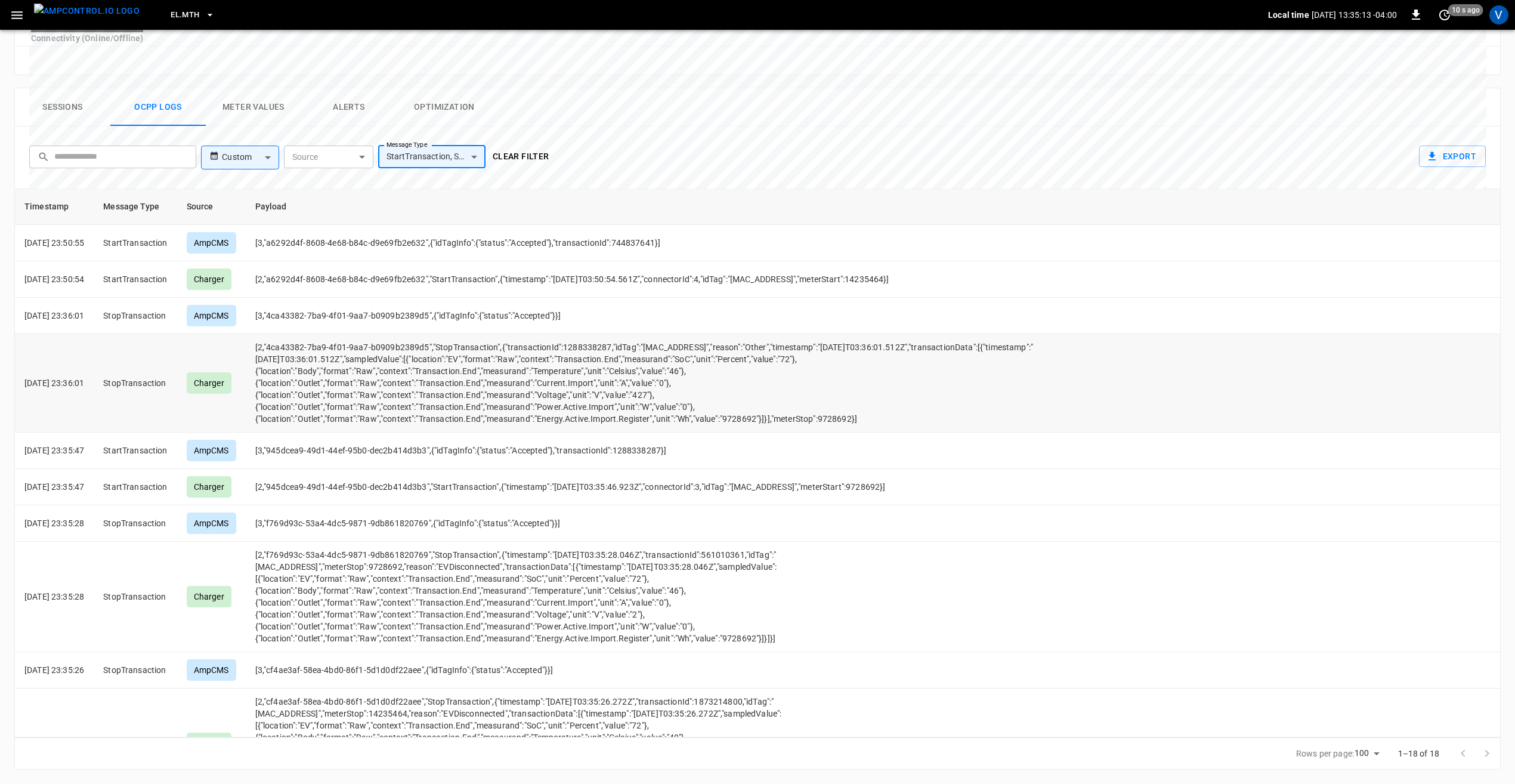
scroll to position [60, 0]
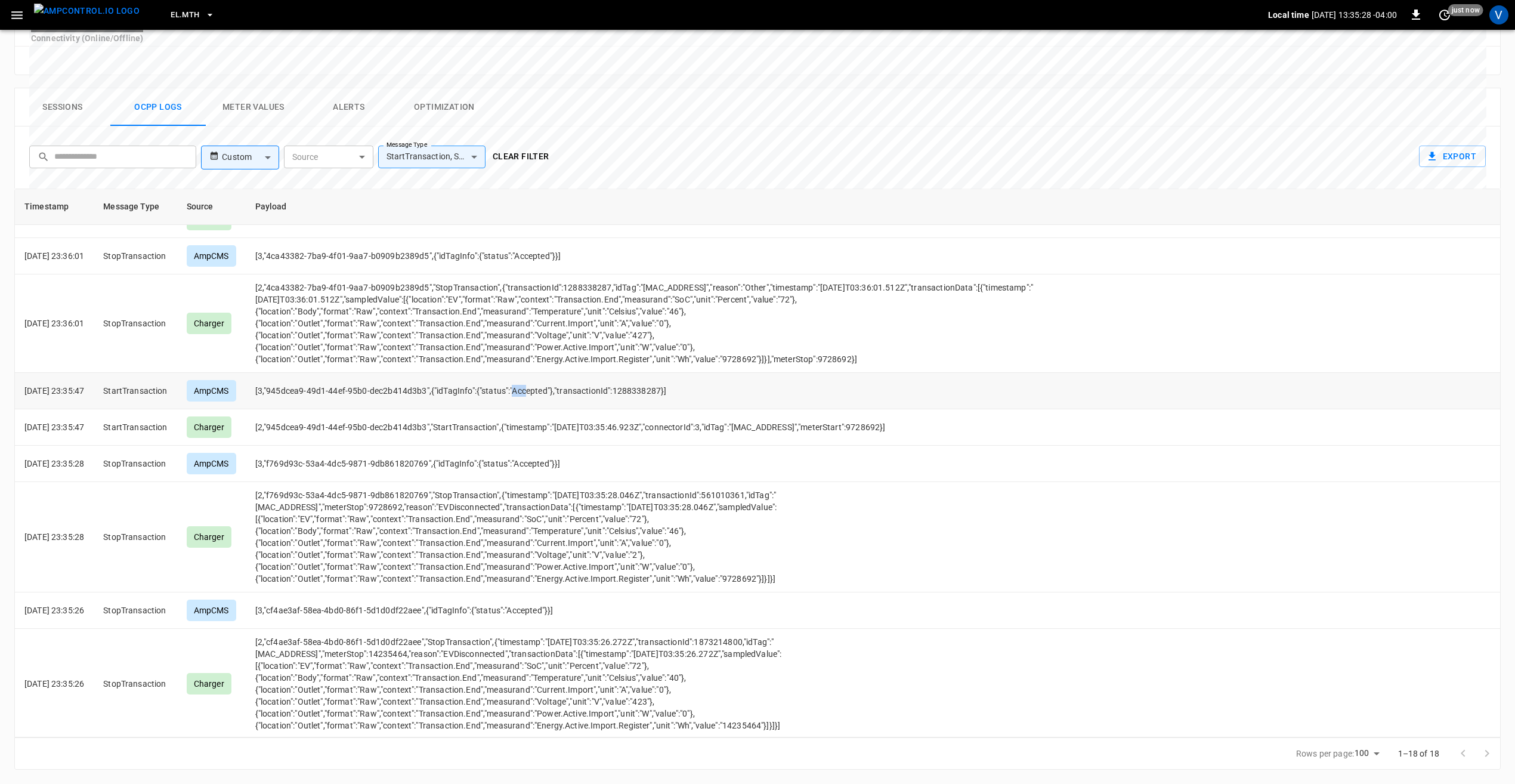
drag, startPoint x: 530, startPoint y: 394, endPoint x: 546, endPoint y: 397, distance: 16.3
click at [546, 397] on td "[3,"945dcea9-49d1-44ef-95b0-dec2b414d3b3",{"idTagInfo":{"status":"Accepted"},"t…" at bounding box center [650, 391] width 809 height 36
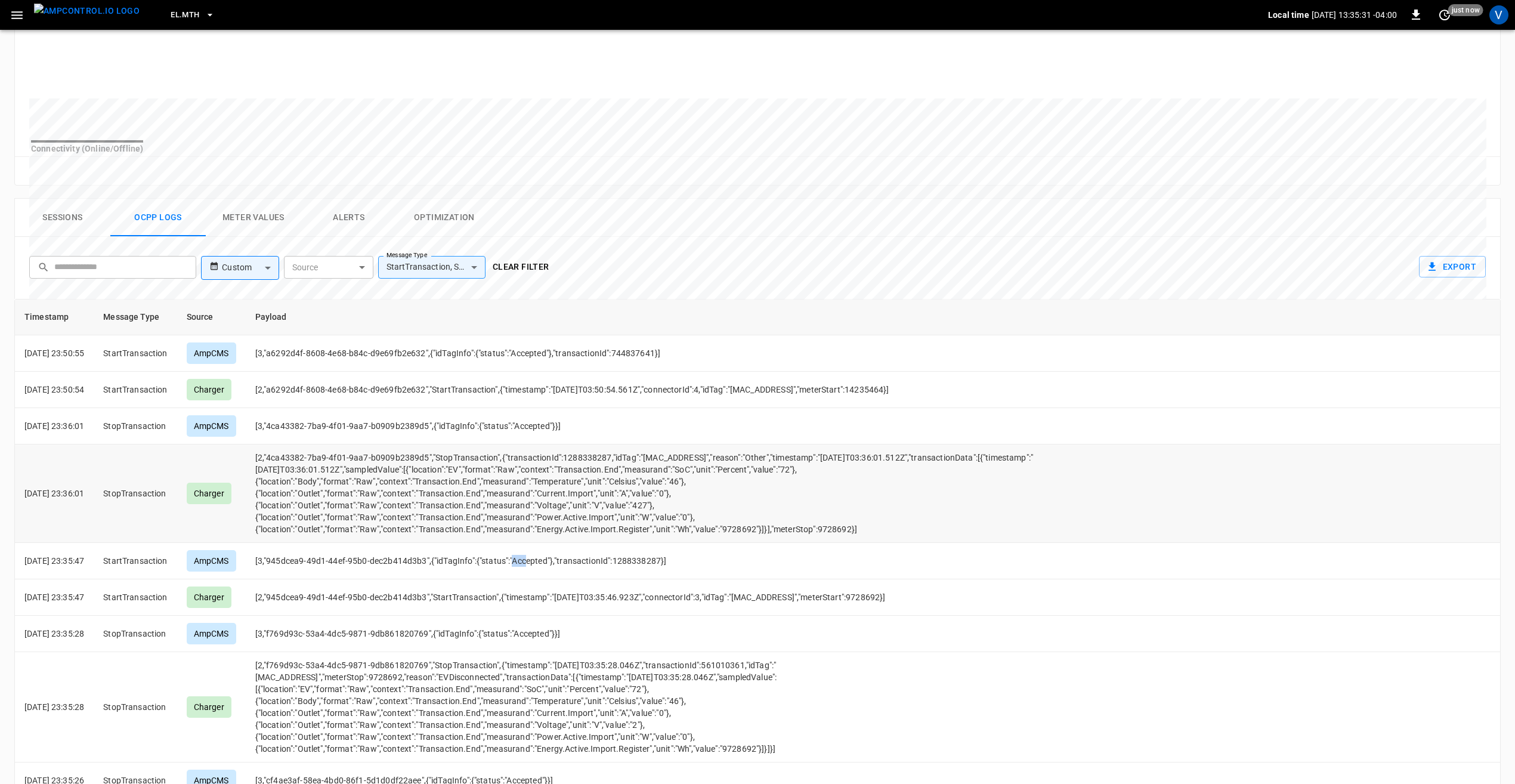
scroll to position [391, 0]
click at [779, 521] on td "[2,"4ca43382-7ba9-4f01-9aa7-b0909b2389d5","StopTransaction",{"transactionId":12…" at bounding box center [650, 495] width 809 height 99
drag, startPoint x: 578, startPoint y: 434, endPoint x: 487, endPoint y: 438, distance: 91.1
click at [487, 438] on td "[3,"4ca43382-7ba9-4f01-9aa7-b0909b2389d5",{"idTagInfo":{"status":"Accepted"}}]" at bounding box center [650, 427] width 809 height 36
drag, startPoint x: 487, startPoint y: 438, endPoint x: 596, endPoint y: 440, distance: 109.0
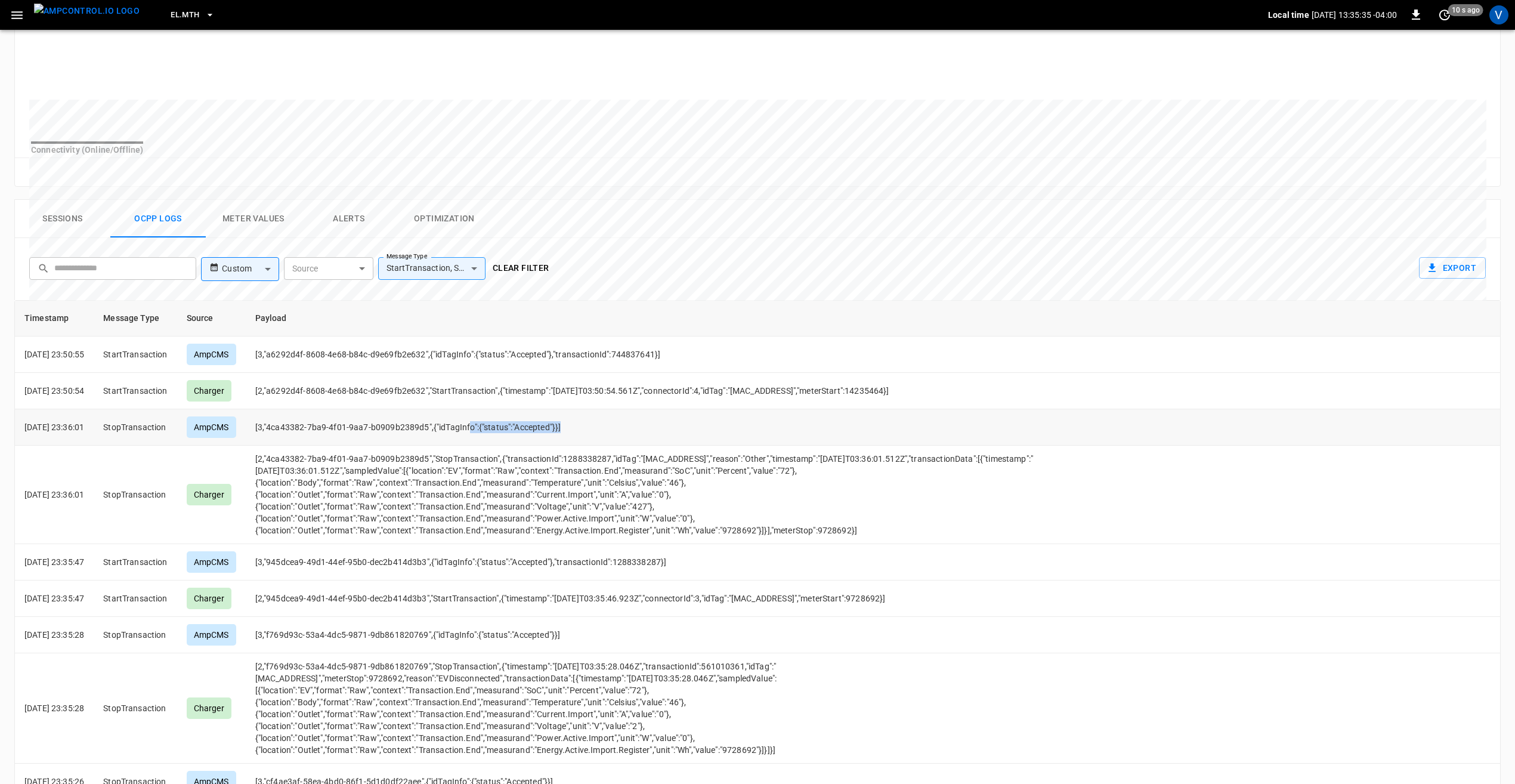
click at [596, 440] on td "[3,"4ca43382-7ba9-4f01-9aa7-b0909b2389d5",{"idTagInfo":{"status":"Accepted"}}]" at bounding box center [650, 427] width 809 height 36
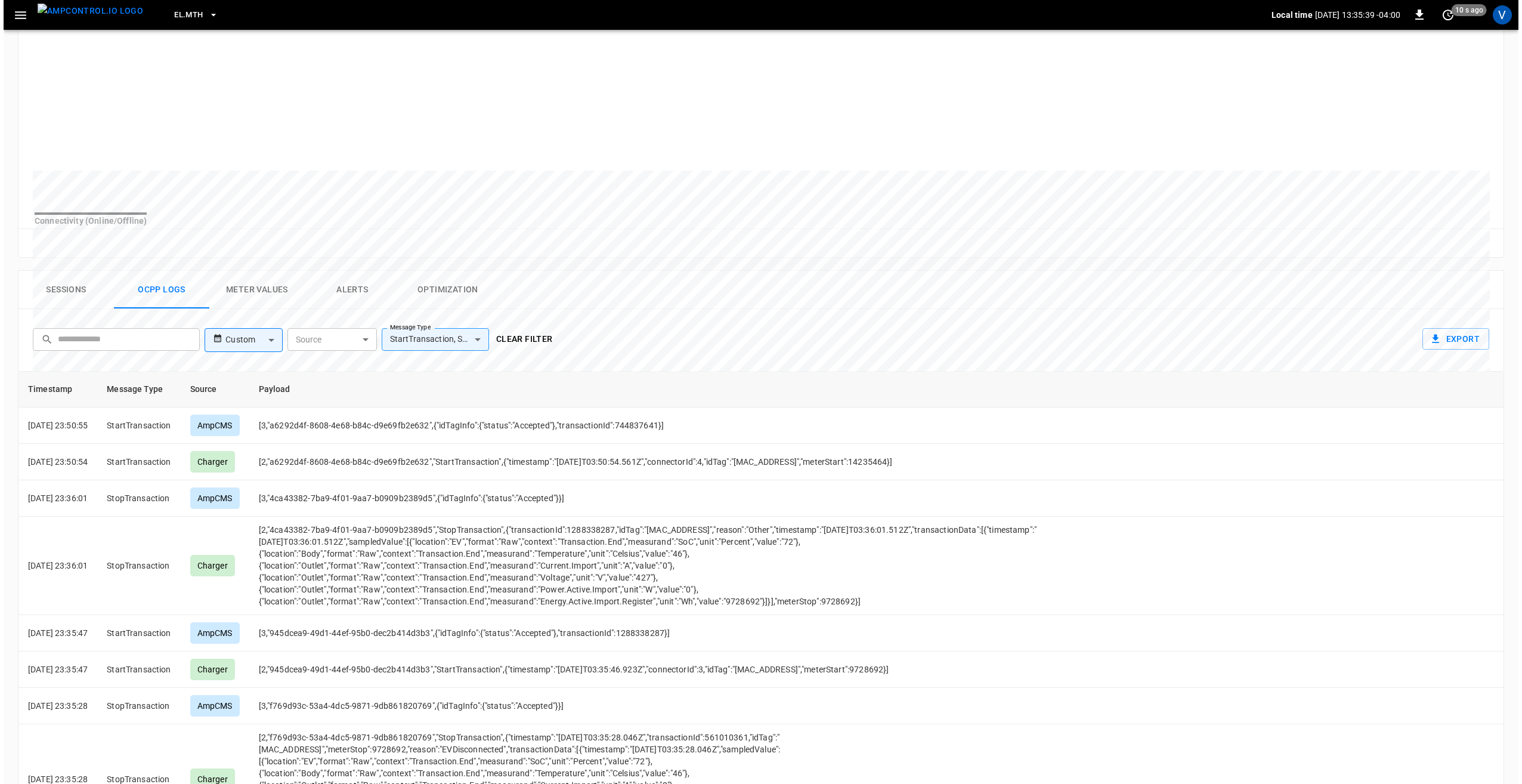
scroll to position [332, 0]
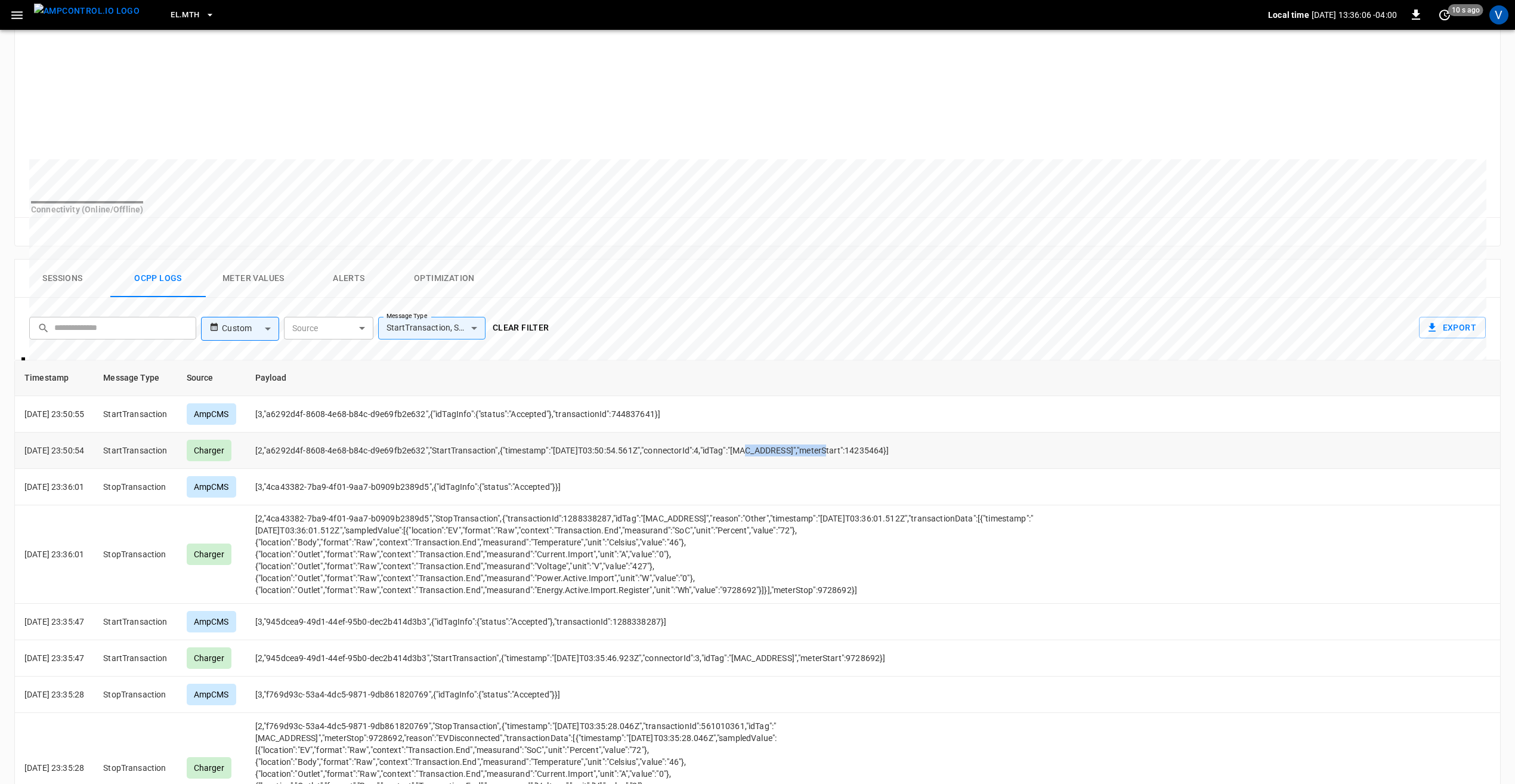
drag, startPoint x: 764, startPoint y: 461, endPoint x: 837, endPoint y: 456, distance: 73.2
click at [837, 456] on td "[2,"a6292d4f-8608-4e68-b84c-d9e69fb2e632","StartTransaction",{"timestamp":"2025…" at bounding box center [650, 451] width 809 height 36
click at [795, 456] on td "[2,"a6292d4f-8608-4e68-b84c-d9e69fb2e632","StartTransaction",{"timestamp":"2025…" at bounding box center [650, 451] width 809 height 36
drag, startPoint x: 766, startPoint y: 457, endPoint x: 835, endPoint y: 458, distance: 69.0
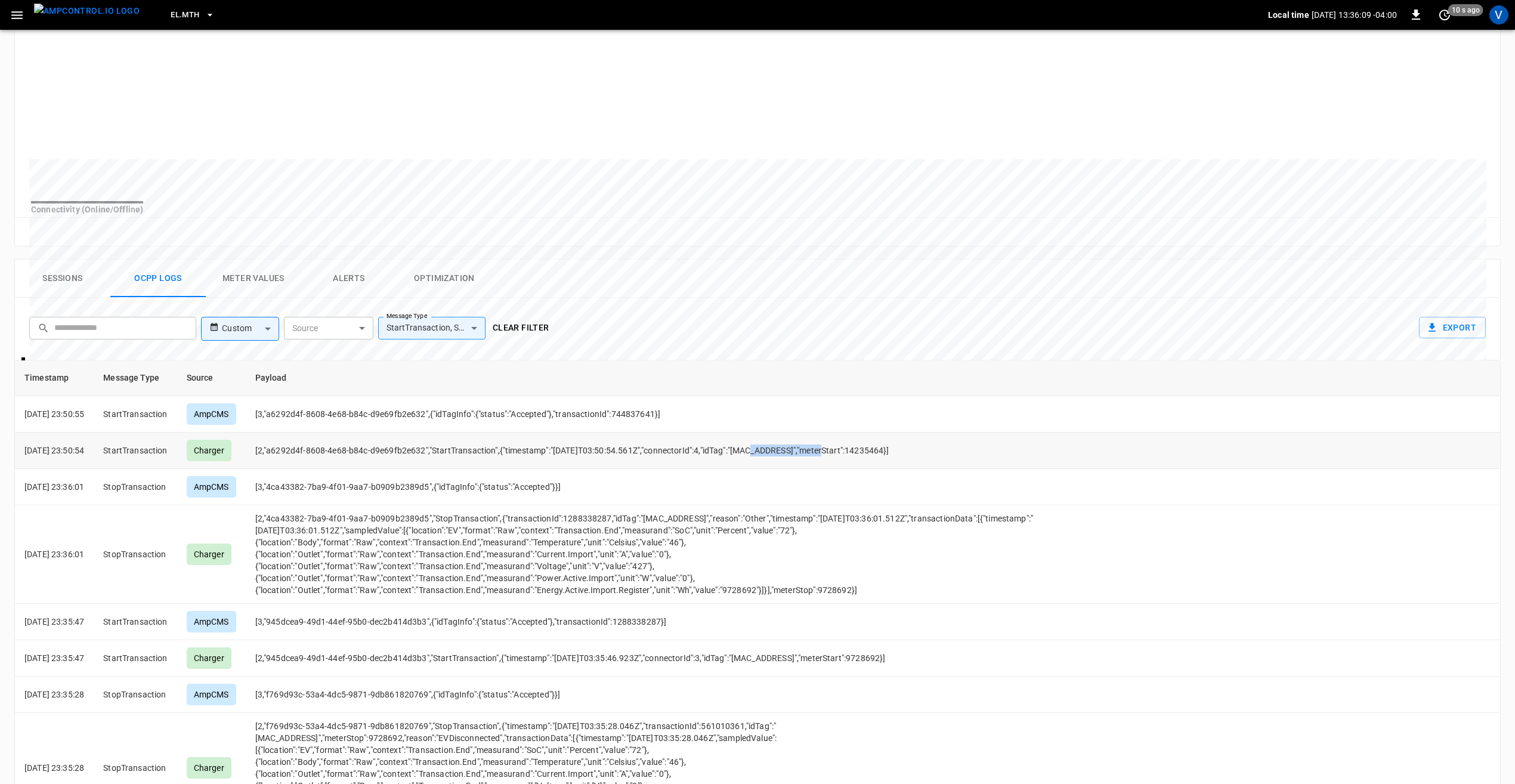
click at [835, 458] on td "[2,"a6292d4f-8608-4e68-b84c-d9e69fb2e632","StartTransaction",{"timestamp":"2025…" at bounding box center [650, 451] width 809 height 36
click at [609, 517] on td "[2,"4ca43382-7ba9-4f01-9aa7-b0909b2389d5","StopTransaction",{"transactionId":12…" at bounding box center [650, 555] width 809 height 99
click at [453, 336] on body "**********" at bounding box center [758, 311] width 1515 height 1286
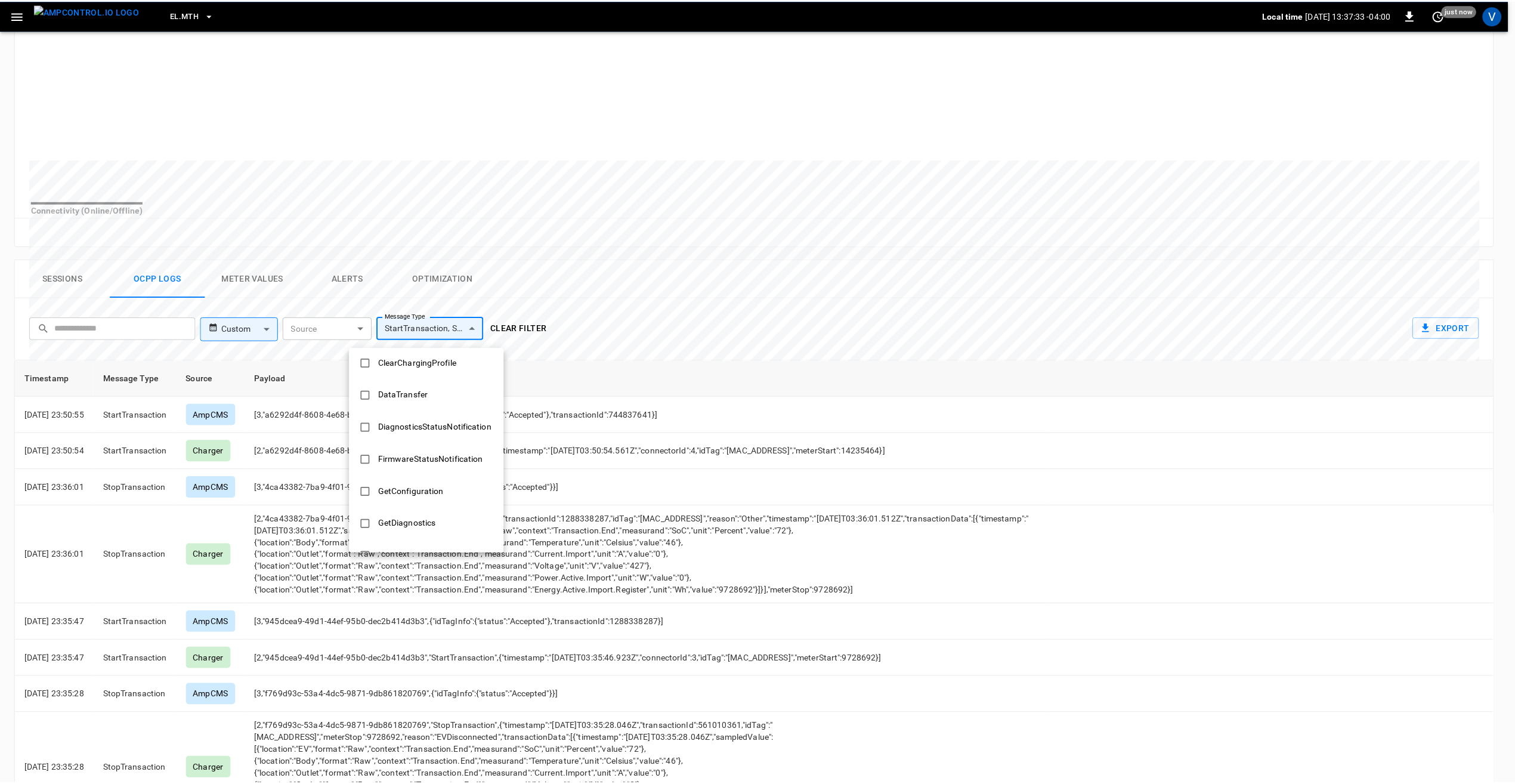
scroll to position [0, 0]
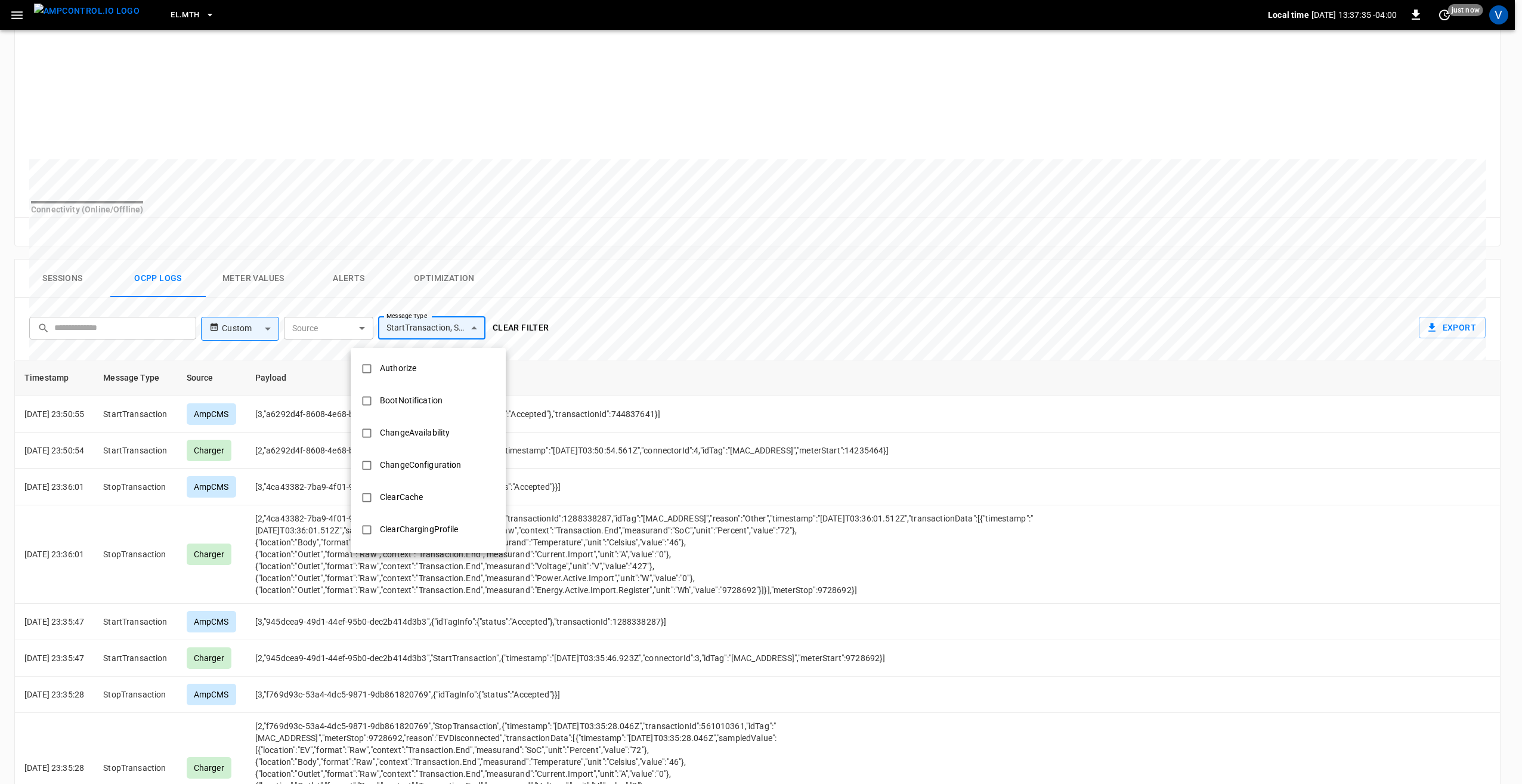
click at [644, 350] on div at bounding box center [761, 392] width 1522 height 784
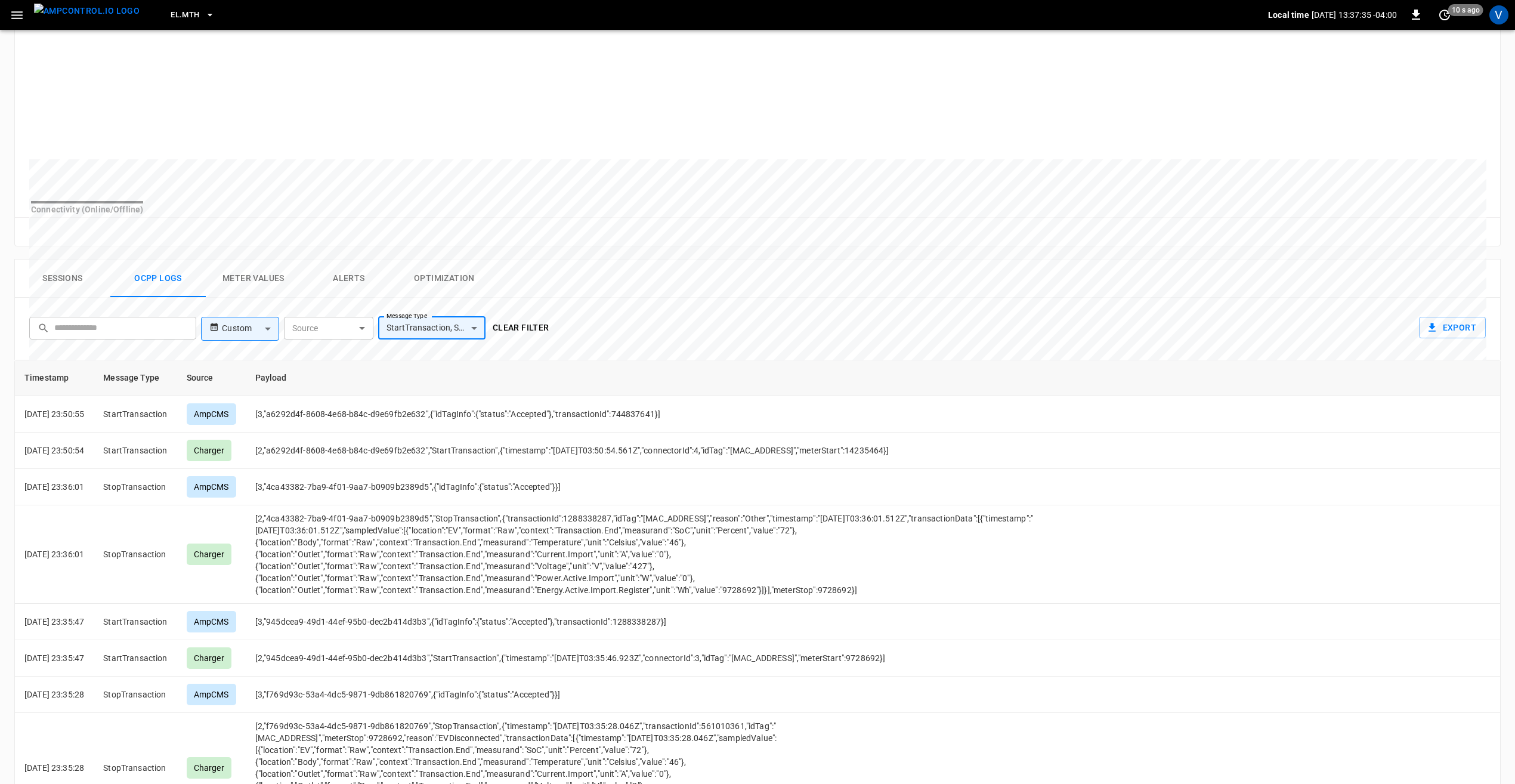
click at [516, 335] on button "Clear filter" at bounding box center [521, 327] width 66 height 22
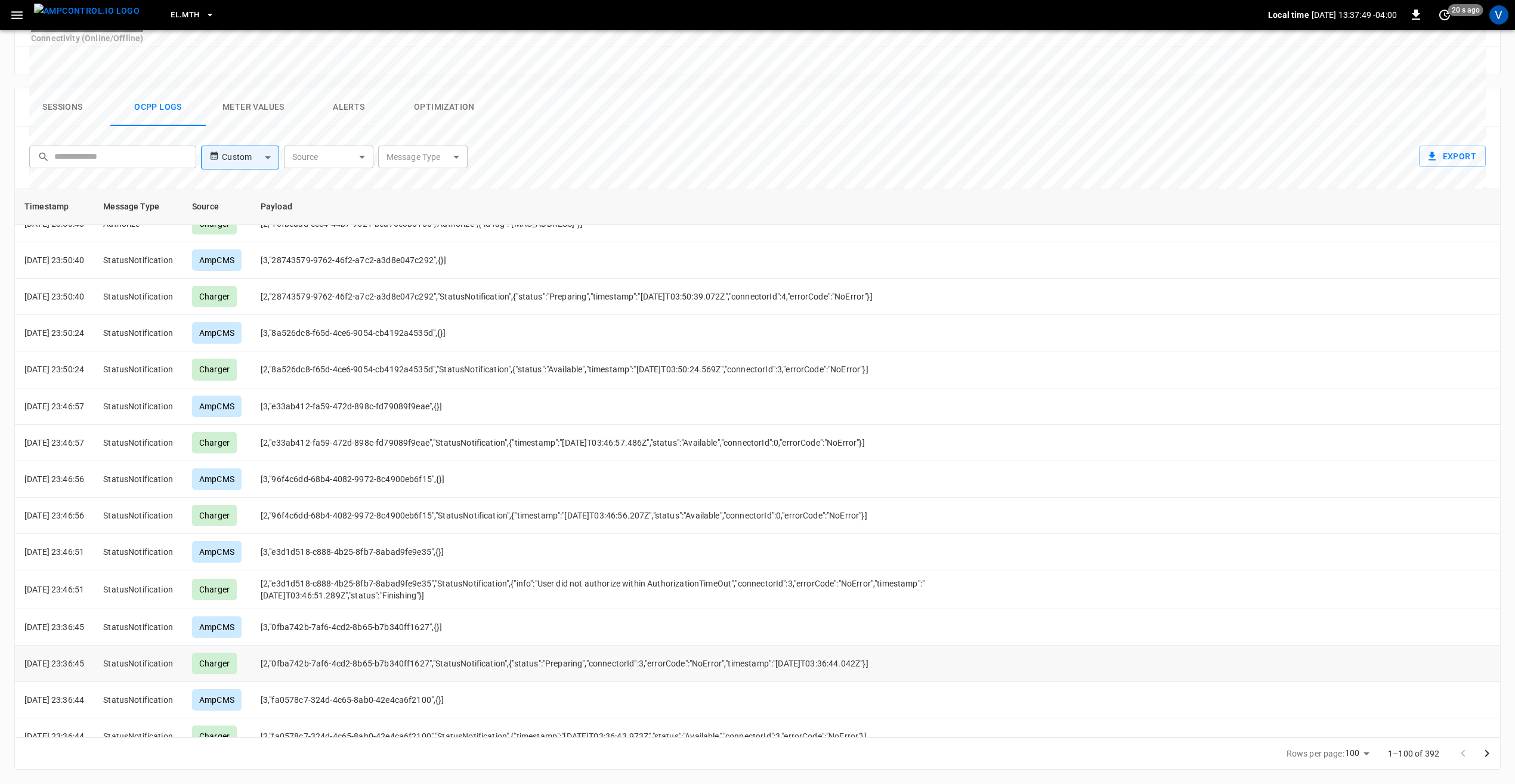
scroll to position [1789, 0]
drag, startPoint x: 571, startPoint y: 592, endPoint x: 264, endPoint y: 575, distance: 307.5
click at [264, 575] on tr "2025-08-18 23:46:51 StatusNotification Charger [2,"e3d1d518-c888-4b25-8fb7-8aba…" at bounding box center [758, 588] width 1485 height 39
drag, startPoint x: 264, startPoint y: 575, endPoint x: 432, endPoint y: 587, distance: 168.4
click at [432, 587] on td "[2,"e3d1d518-c888-4b25-8fb7-8abad9fe9e35","StatusNotification",{"info":"User di…" at bounding box center [653, 588] width 803 height 39
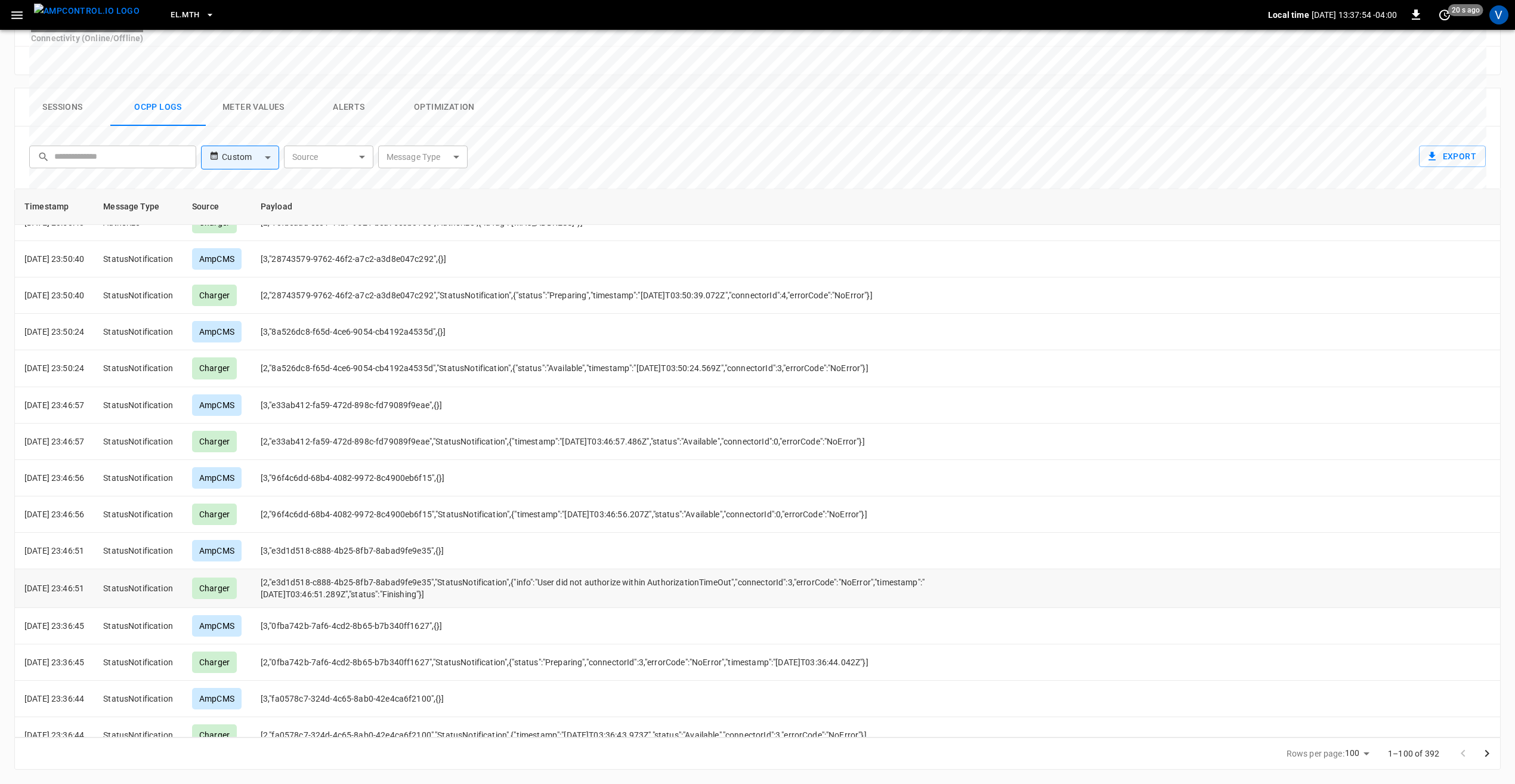
click at [445, 587] on td "[2,"e3d1d518-c888-4b25-8fb7-8abad9fe9e35","StatusNotification",{"info":"User di…" at bounding box center [653, 588] width 803 height 39
drag, startPoint x: 425, startPoint y: 591, endPoint x: 264, endPoint y: 572, distance: 162.1
click at [264, 572] on tr "2025-08-18 23:46:51 StatusNotification Charger [2,"e3d1d518-c888-4b25-8fb7-8aba…" at bounding box center [758, 588] width 1485 height 39
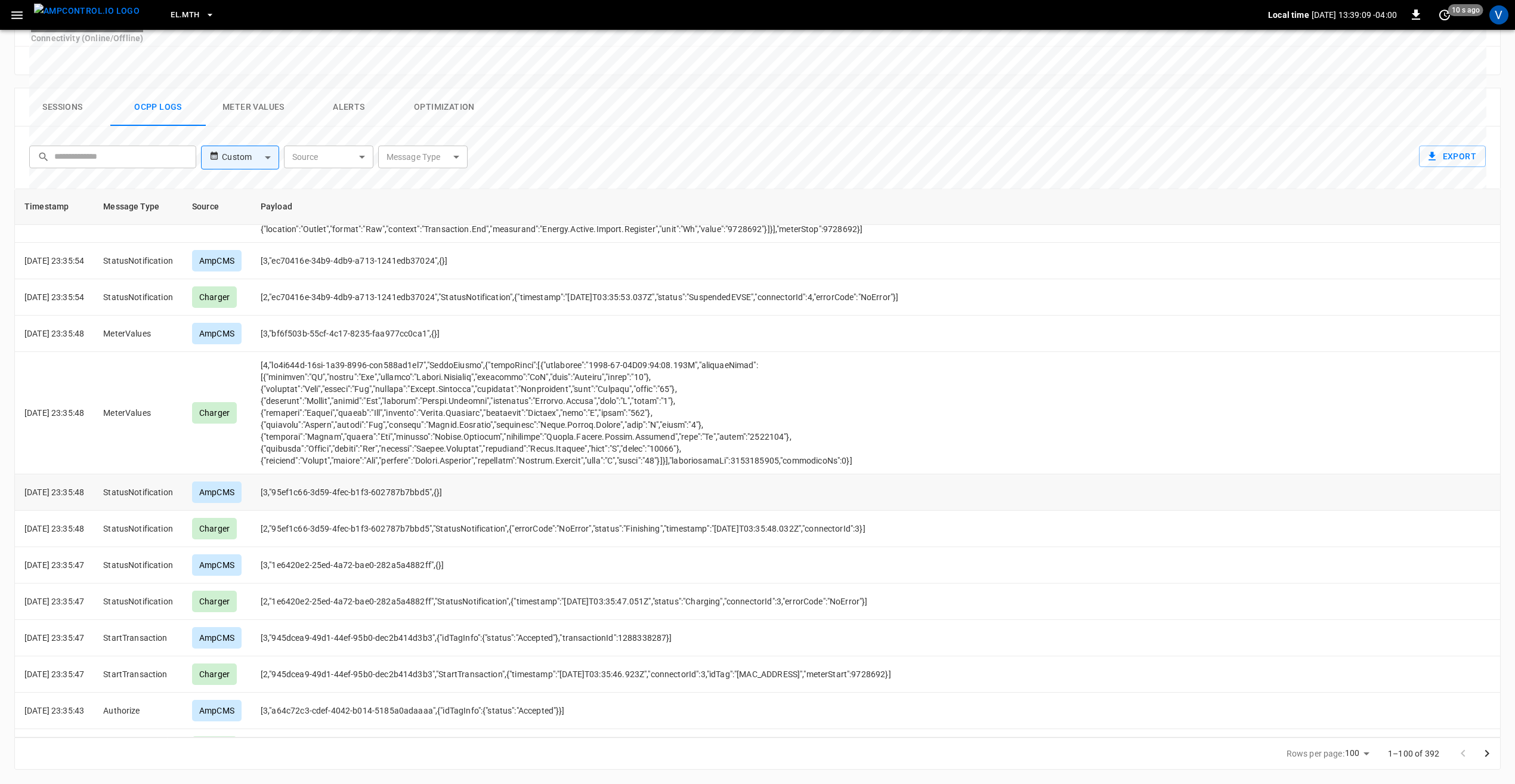
scroll to position [3101, 0]
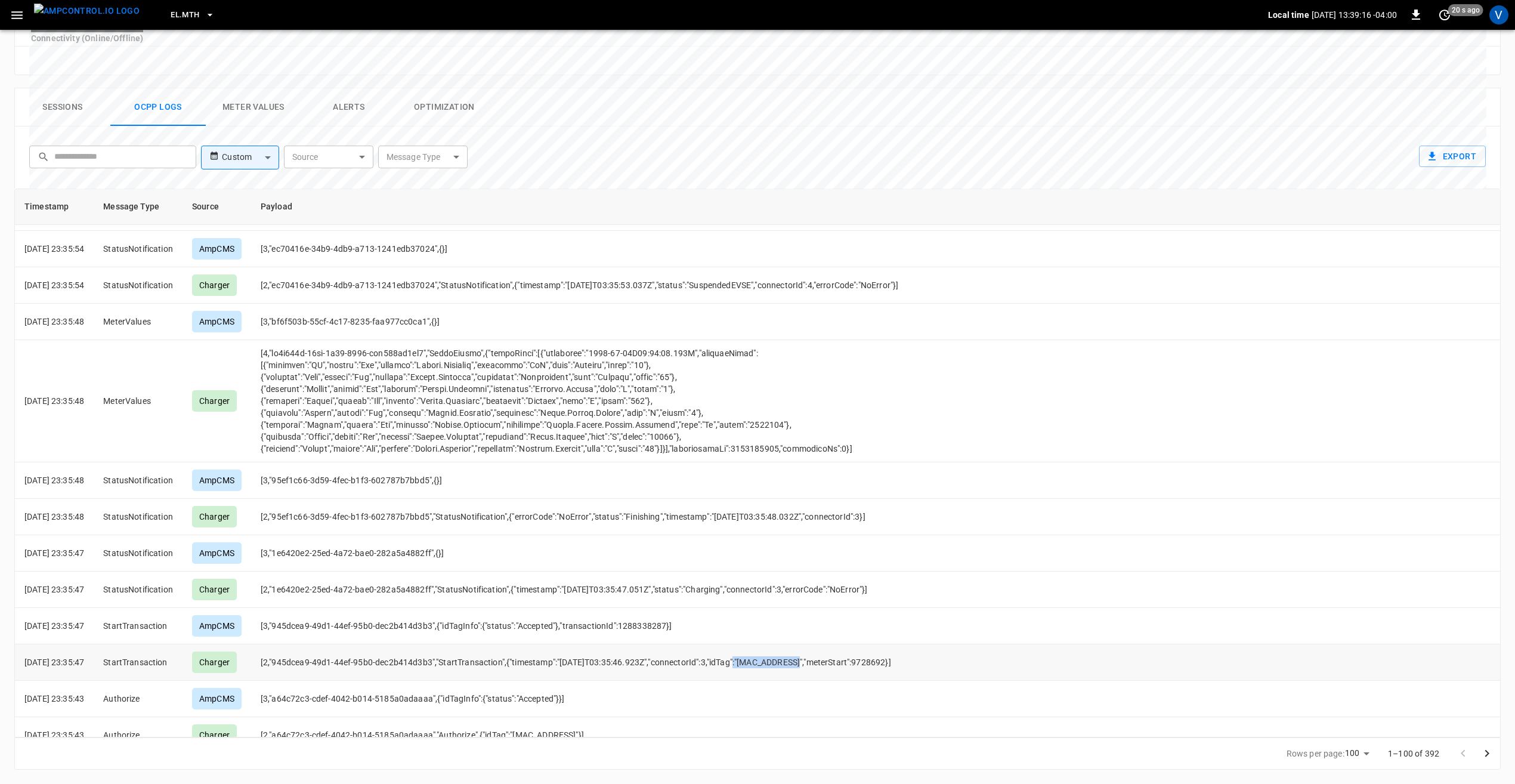
drag, startPoint x: 810, startPoint y: 650, endPoint x: 753, endPoint y: 649, distance: 57.0
click at [753, 649] on td "[2,"945dcea9-49d1-44ef-95b0-dec2b414d3b3","StartTransaction",{"timestamp":"2025…" at bounding box center [653, 663] width 803 height 36
drag, startPoint x: 446, startPoint y: 650, endPoint x: 288, endPoint y: 653, distance: 158.0
click at [288, 653] on td "[2,"945dcea9-49d1-44ef-95b0-dec2b414d3b3","StartTransaction",{"timestamp":"2025…" at bounding box center [653, 663] width 803 height 36
drag, startPoint x: 288, startPoint y: 653, endPoint x: 431, endPoint y: 659, distance: 143.1
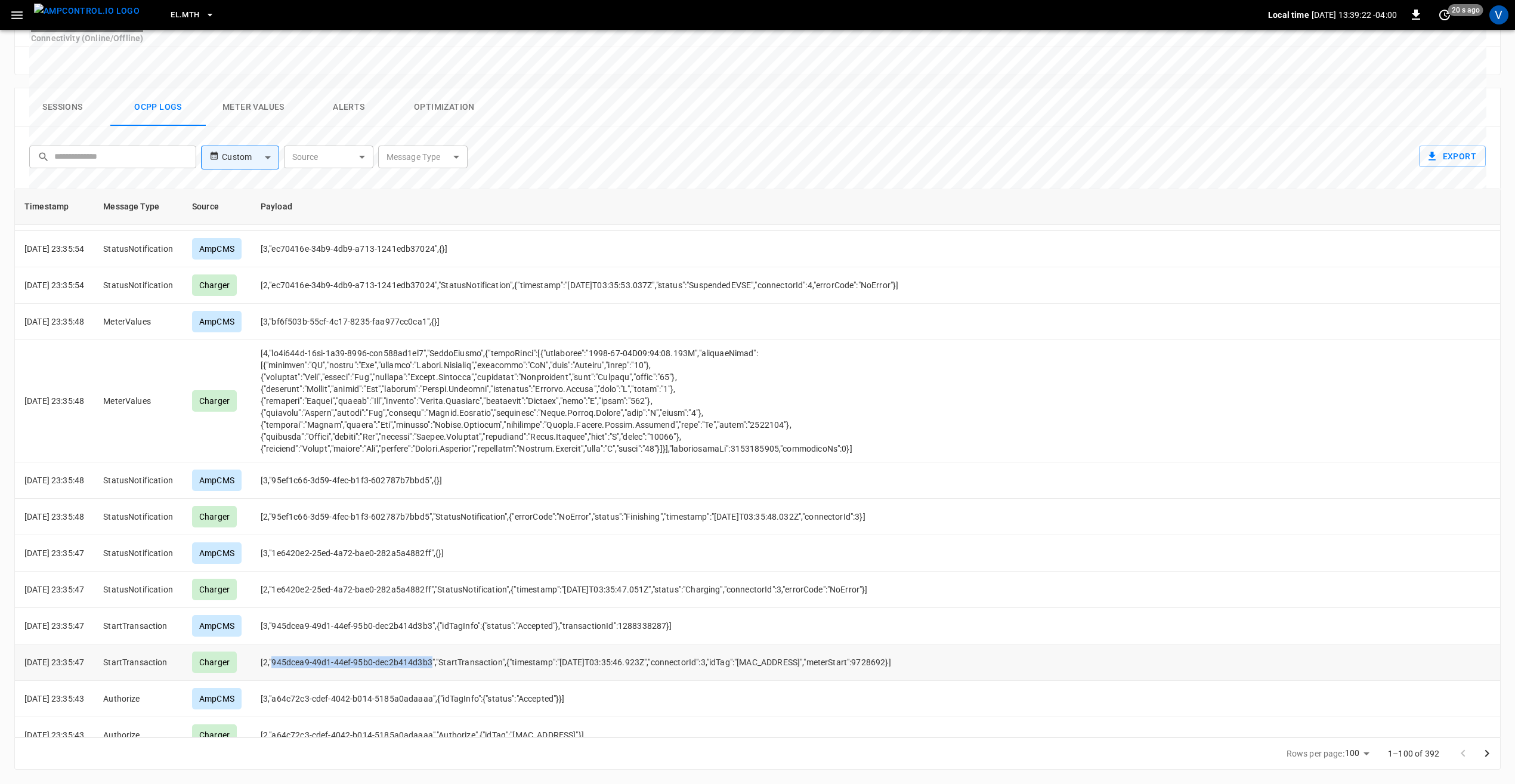
click at [431, 659] on td "[2,"945dcea9-49d1-44ef-95b0-dec2b414d3b3","StartTransaction",{"timestamp":"2025…" at bounding box center [653, 663] width 803 height 36
click at [446, 650] on td "[2,"945dcea9-49d1-44ef-95b0-dec2b414d3b3","StartTransaction",{"timestamp":"2025…" at bounding box center [653, 663] width 803 height 36
drag, startPoint x: 446, startPoint y: 649, endPoint x: 291, endPoint y: 648, distance: 155.0
click at [291, 648] on td "[2,"945dcea9-49d1-44ef-95b0-dec2b414d3b3","StartTransaction",{"timestamp":"2025…" at bounding box center [653, 663] width 803 height 36
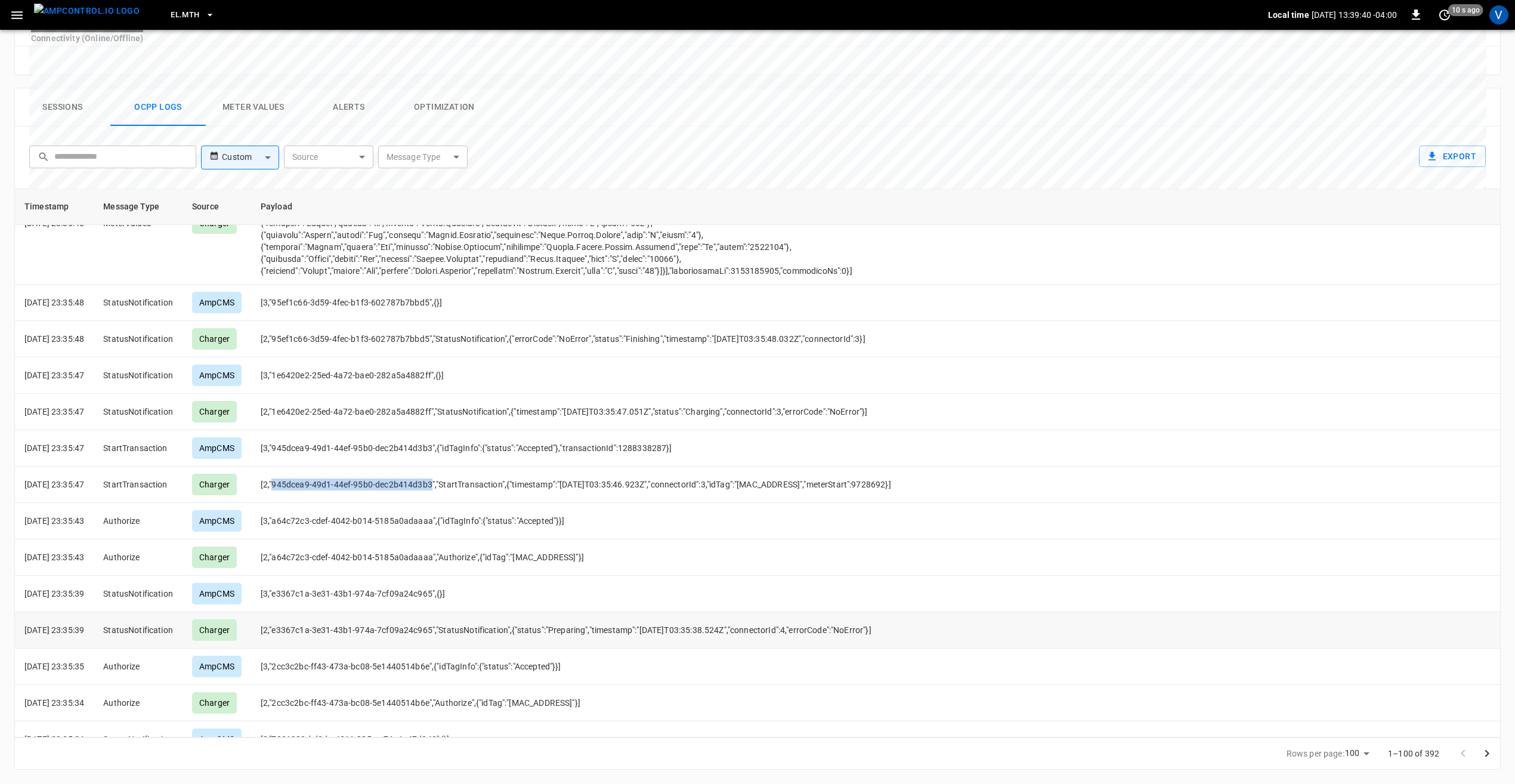
scroll to position [3280, 0]
drag, startPoint x: 291, startPoint y: 686, endPoint x: 436, endPoint y: 694, distance: 145.2
click at [436, 694] on td "[2,"2cc3c2bc-ff43-473a-bc08-5e1440514b6e","Authorize",{"idTag":"00:18:23:B0:06:…" at bounding box center [653, 702] width 803 height 36
drag, startPoint x: 436, startPoint y: 694, endPoint x: 574, endPoint y: 685, distance: 138.3
click at [574, 685] on td "[2,"2cc3c2bc-ff43-473a-bc08-5e1440514b6e","Authorize",{"idTag":"00:18:23:B0:06:…" at bounding box center [653, 702] width 803 height 36
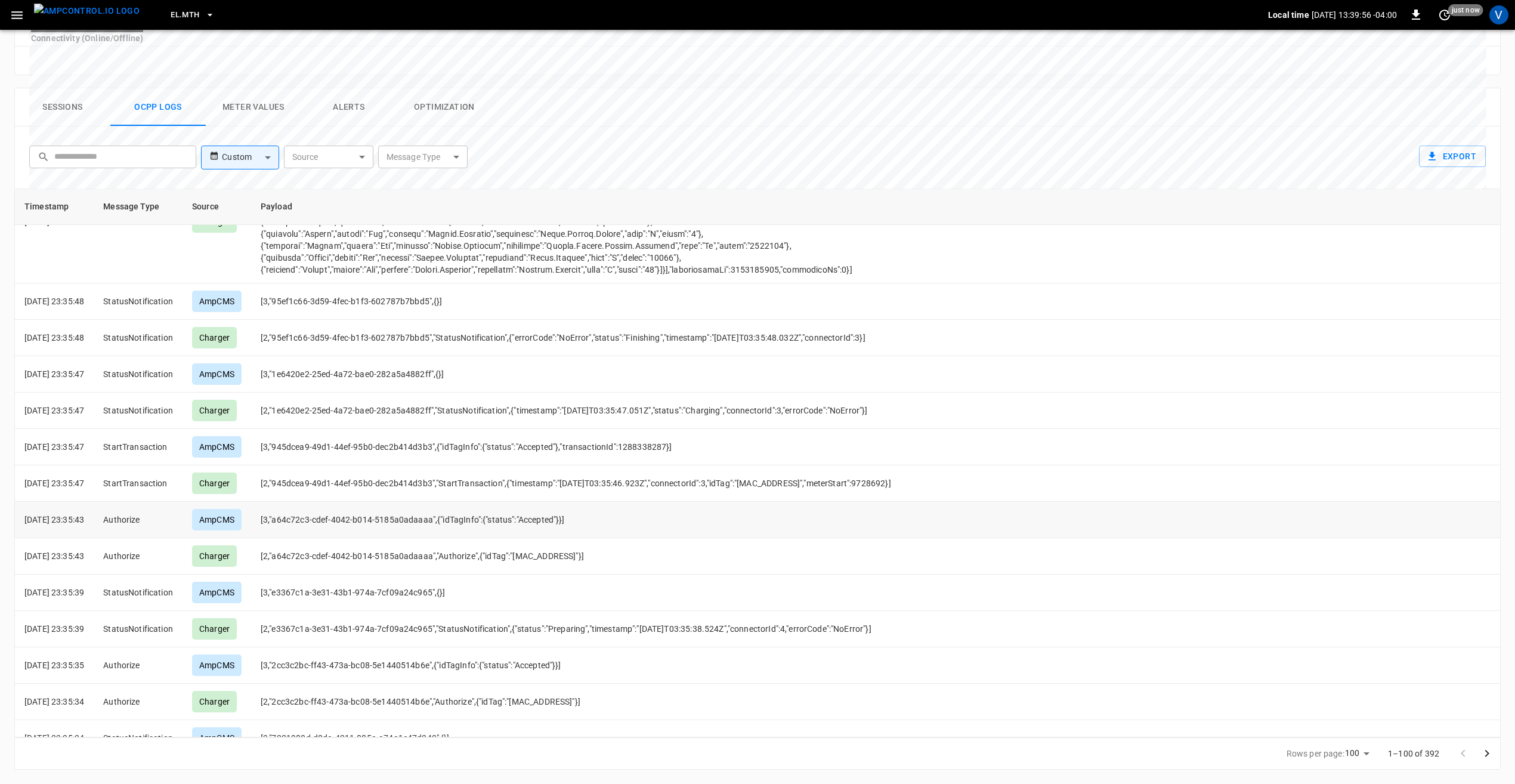
click at [351, 502] on td "[3,"a64c72c3-cdef-4042-b014-5185a0adaaaa",{"idTagInfo":{"status":"Accepted"}}]" at bounding box center [653, 520] width 803 height 36
drag, startPoint x: 351, startPoint y: 500, endPoint x: 368, endPoint y: 531, distance: 35.4
click at [368, 538] on td "[2,"a64c72c3-cdef-4042-b014-5185a0adaaaa","Authorize",{"idTag":"00:18:23:98:C5:…" at bounding box center [653, 556] width 803 height 36
drag, startPoint x: 447, startPoint y: 538, endPoint x: 289, endPoint y: 544, distance: 158.1
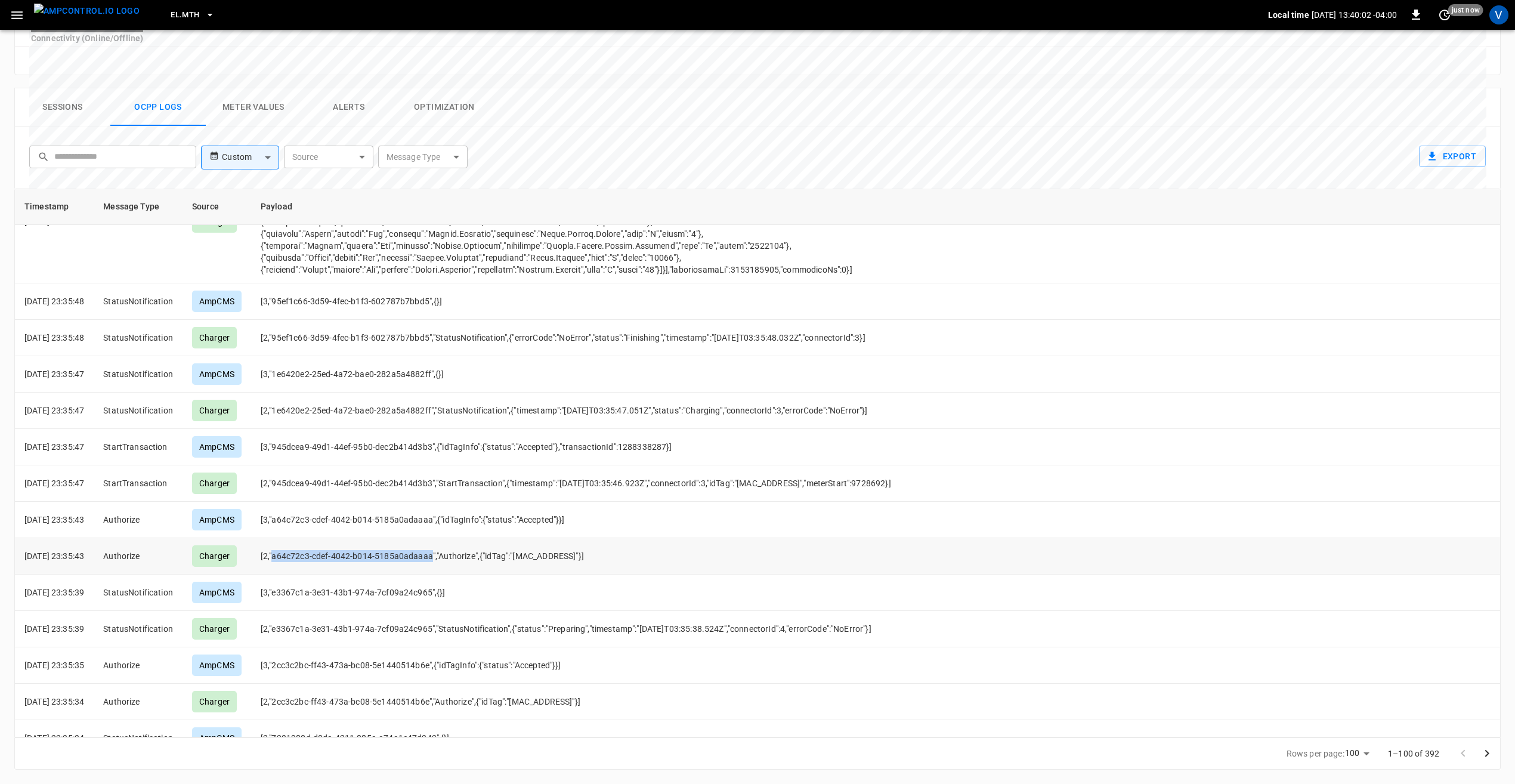
click at [289, 544] on td "[2,"a64c72c3-cdef-4042-b014-5185a0adaaaa","Authorize",{"idTag":"00:18:23:98:C5:…" at bounding box center [653, 556] width 803 height 36
drag, startPoint x: 289, startPoint y: 544, endPoint x: 353, endPoint y: 559, distance: 65.7
click at [353, 559] on td "[2,"a64c72c3-cdef-4042-b014-5185a0adaaaa","Authorize",{"idTag":"00:18:23:98:C5:…" at bounding box center [653, 556] width 803 height 36
click at [570, 549] on td "[2,"a64c72c3-cdef-4042-b014-5185a0adaaaa","Authorize",{"idTag":"00:18:23:98:C5:…" at bounding box center [653, 556] width 803 height 36
drag, startPoint x: 108, startPoint y: 615, endPoint x: 21, endPoint y: 621, distance: 87.2
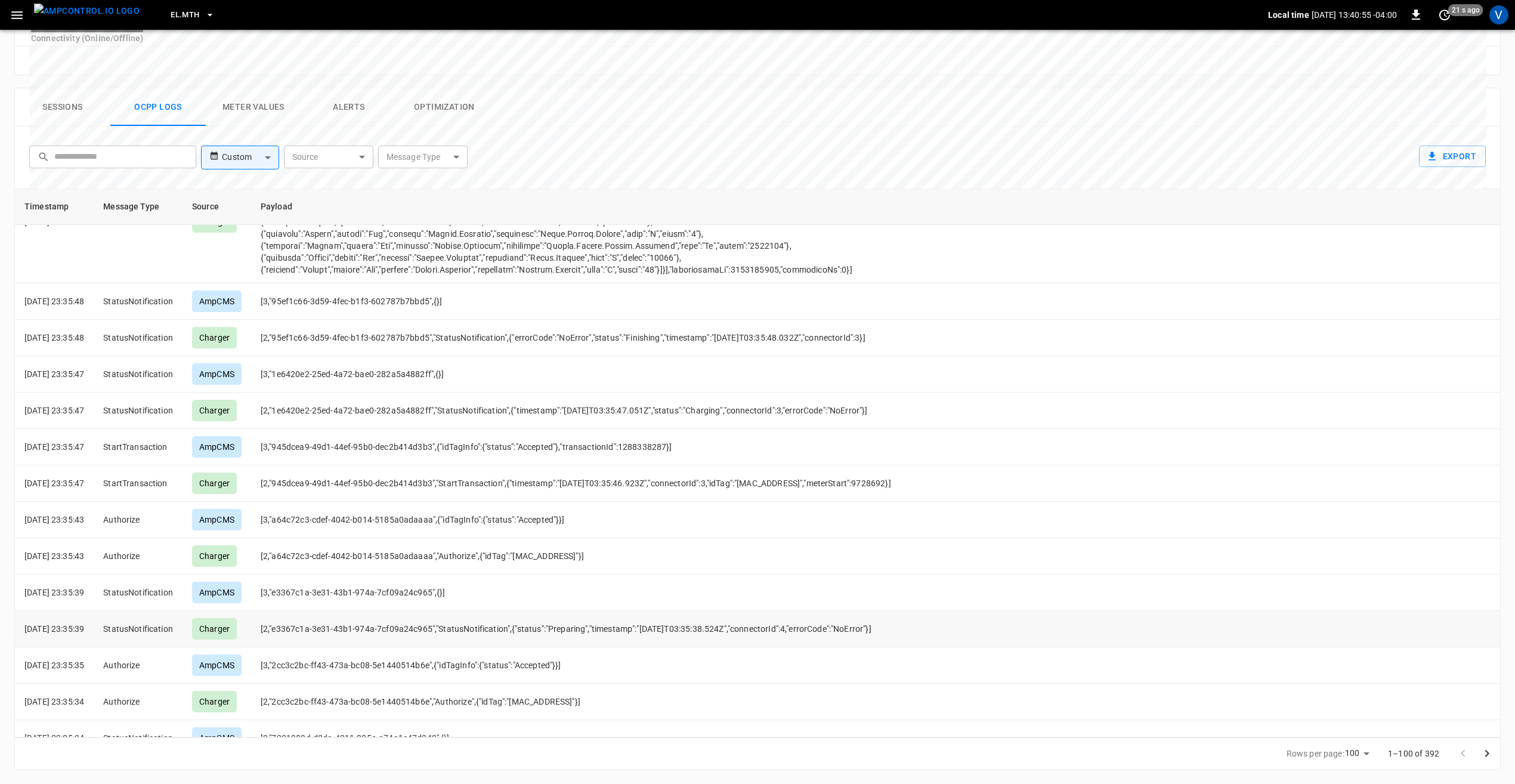
click at [21, 621] on td "2025-08-18 23:35:39" at bounding box center [55, 629] width 79 height 36
click at [706, 619] on td "[2,"e3367c1a-3e31-43b1-974a-7cf09a24c965","StatusNotification",{"status":"Prepa…" at bounding box center [653, 629] width 803 height 36
drag, startPoint x: 672, startPoint y: 609, endPoint x: 781, endPoint y: 612, distance: 109.0
click at [781, 612] on td "[2,"e3367c1a-3e31-43b1-974a-7cf09a24c965","StatusNotification",{"status":"Prepa…" at bounding box center [653, 629] width 803 height 36
drag, startPoint x: 781, startPoint y: 612, endPoint x: 697, endPoint y: 612, distance: 84.0
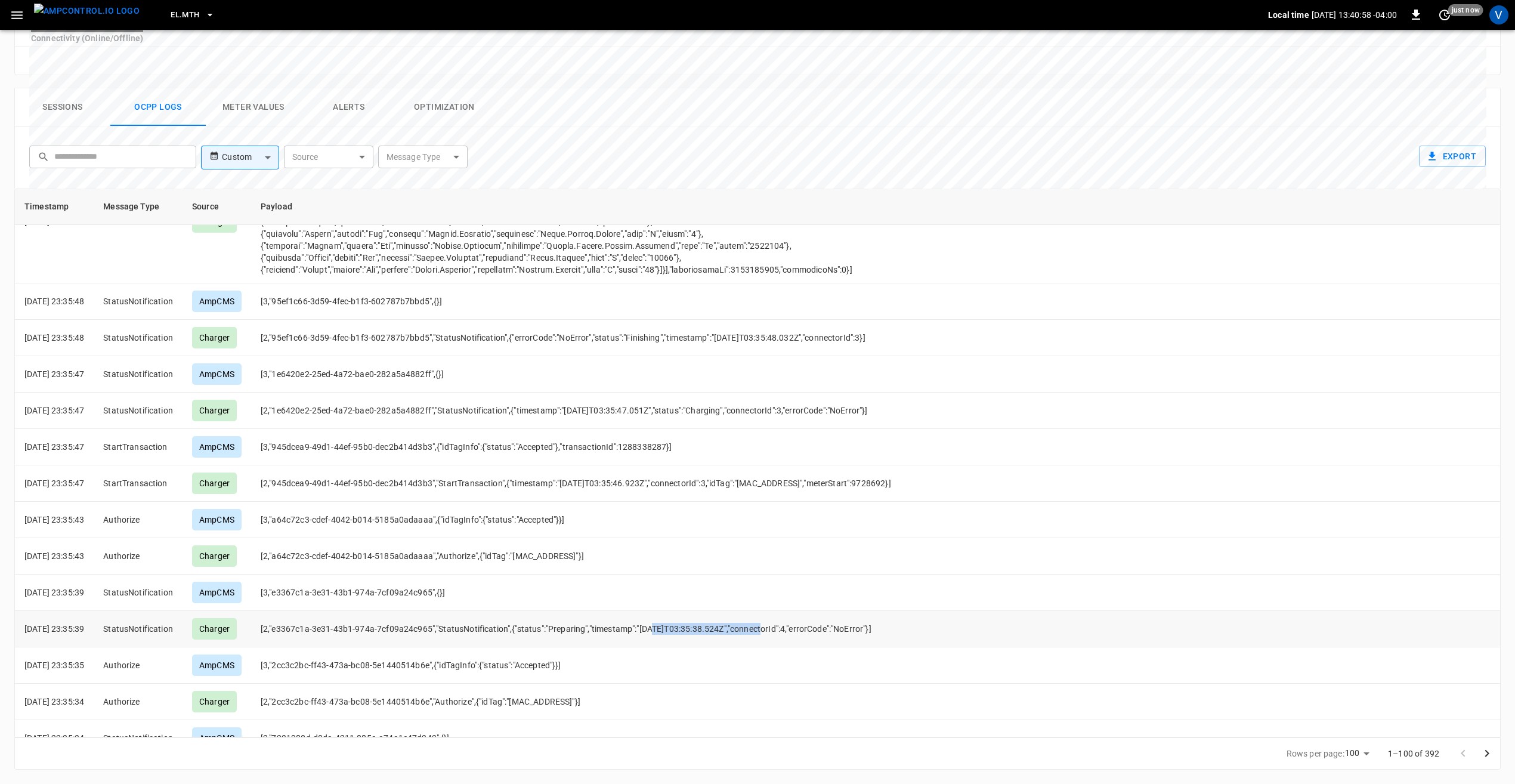
click at [697, 612] on td "[2,"e3367c1a-3e31-43b1-974a-7cf09a24c965","StatusNotification",{"status":"Prepa…" at bounding box center [653, 629] width 803 height 36
click at [696, 612] on td "[2,"e3367c1a-3e31-43b1-974a-7cf09a24c965","StatusNotification",{"status":"Prepa…" at bounding box center [653, 629] width 803 height 36
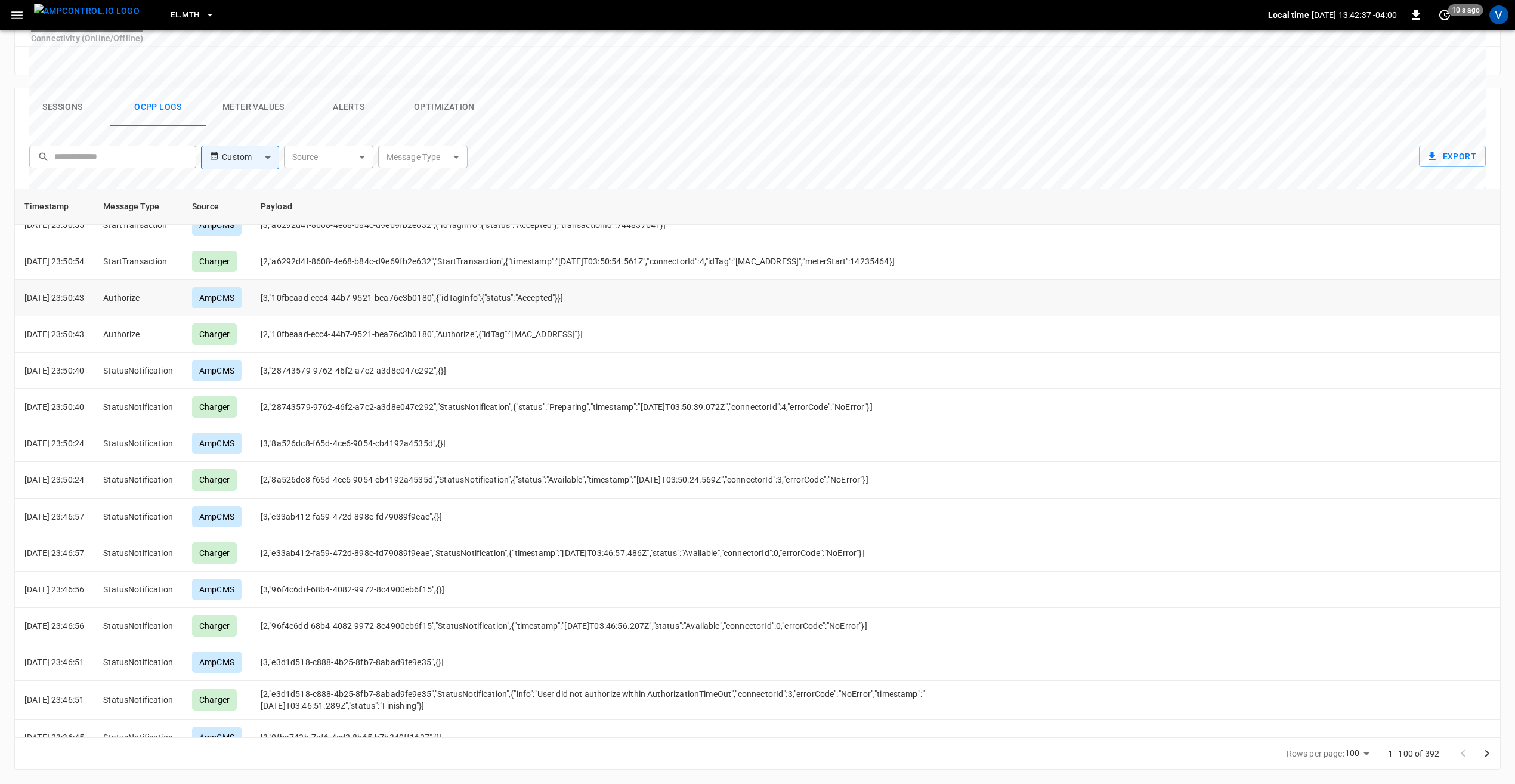
scroll to position [1491, 0]
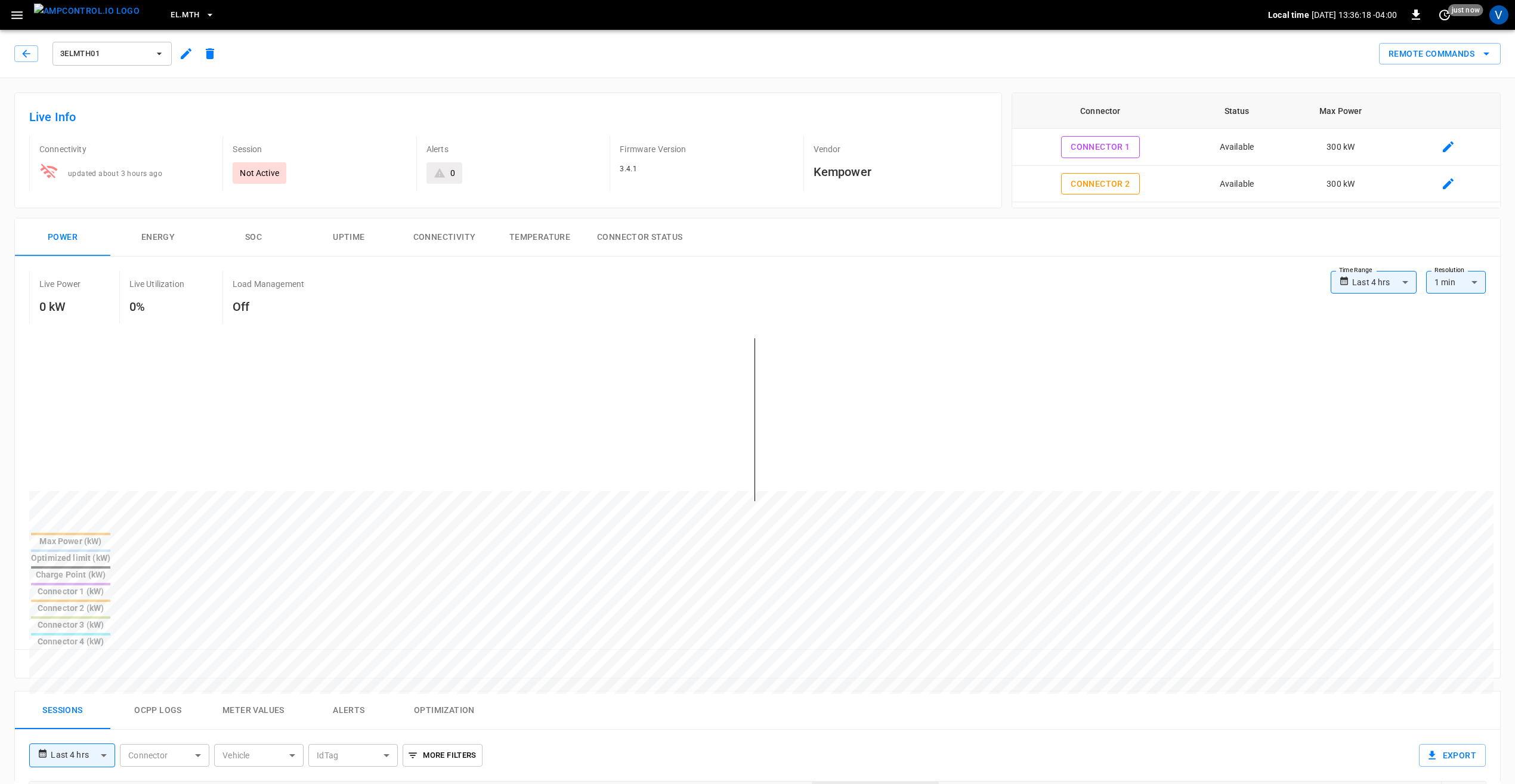
click at [24, 15] on icon "button" at bounding box center [17, 15] width 15 height 15
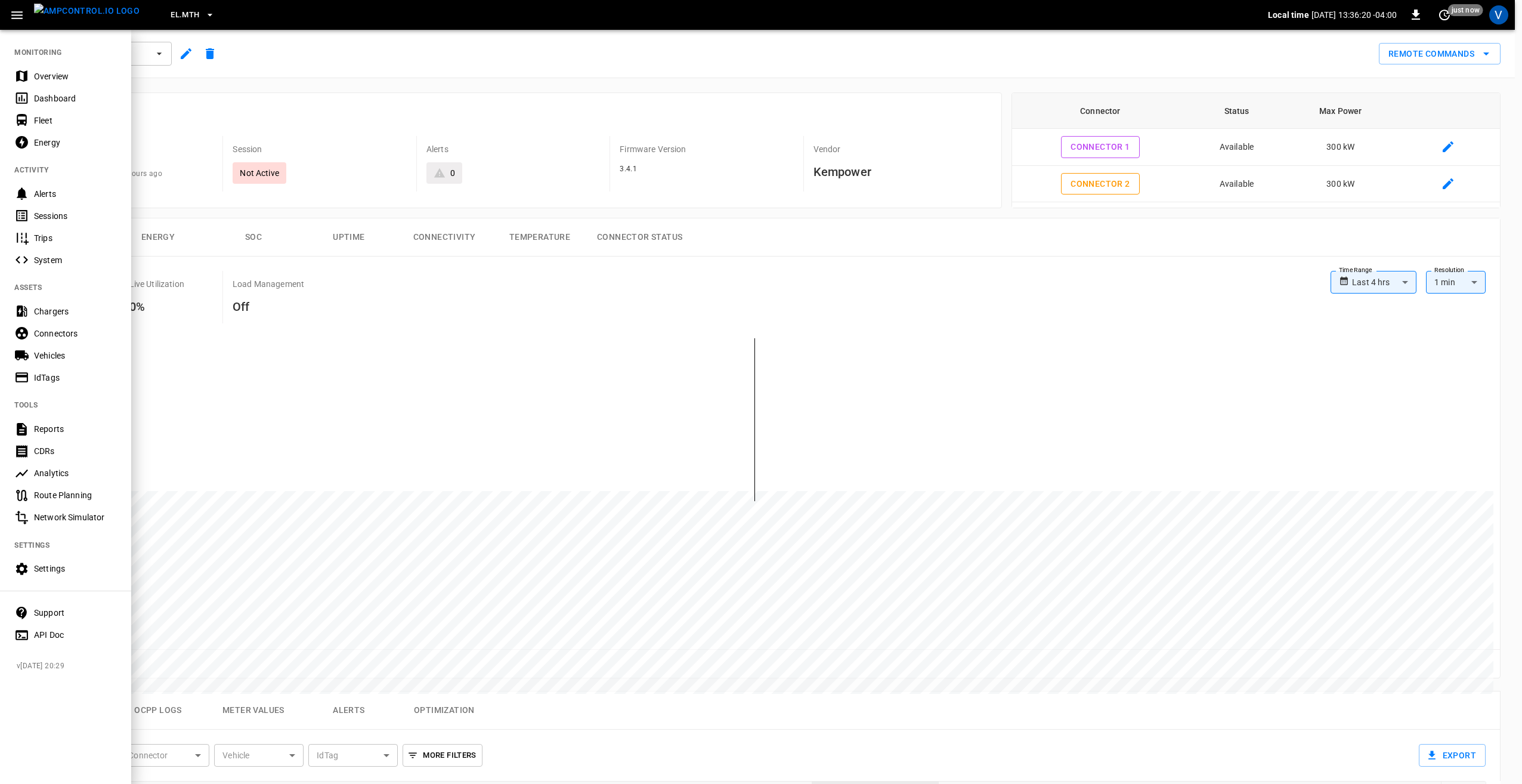
click at [46, 209] on div "Sessions" at bounding box center [65, 216] width 131 height 22
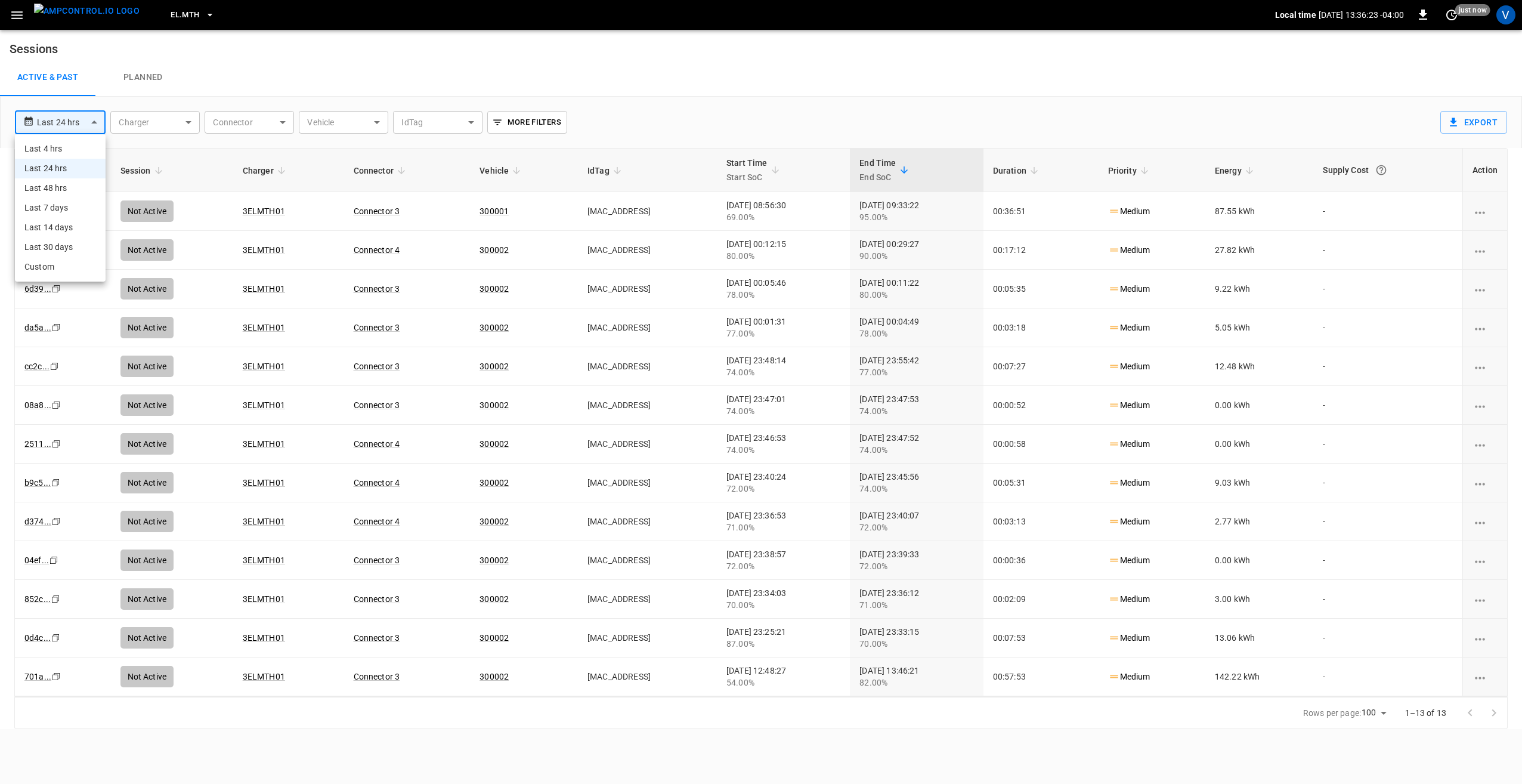
click at [84, 127] on body "**********" at bounding box center [761, 364] width 1522 height 729
click at [57, 209] on li "Last 7 days" at bounding box center [60, 208] width 90 height 20
type input "**********"
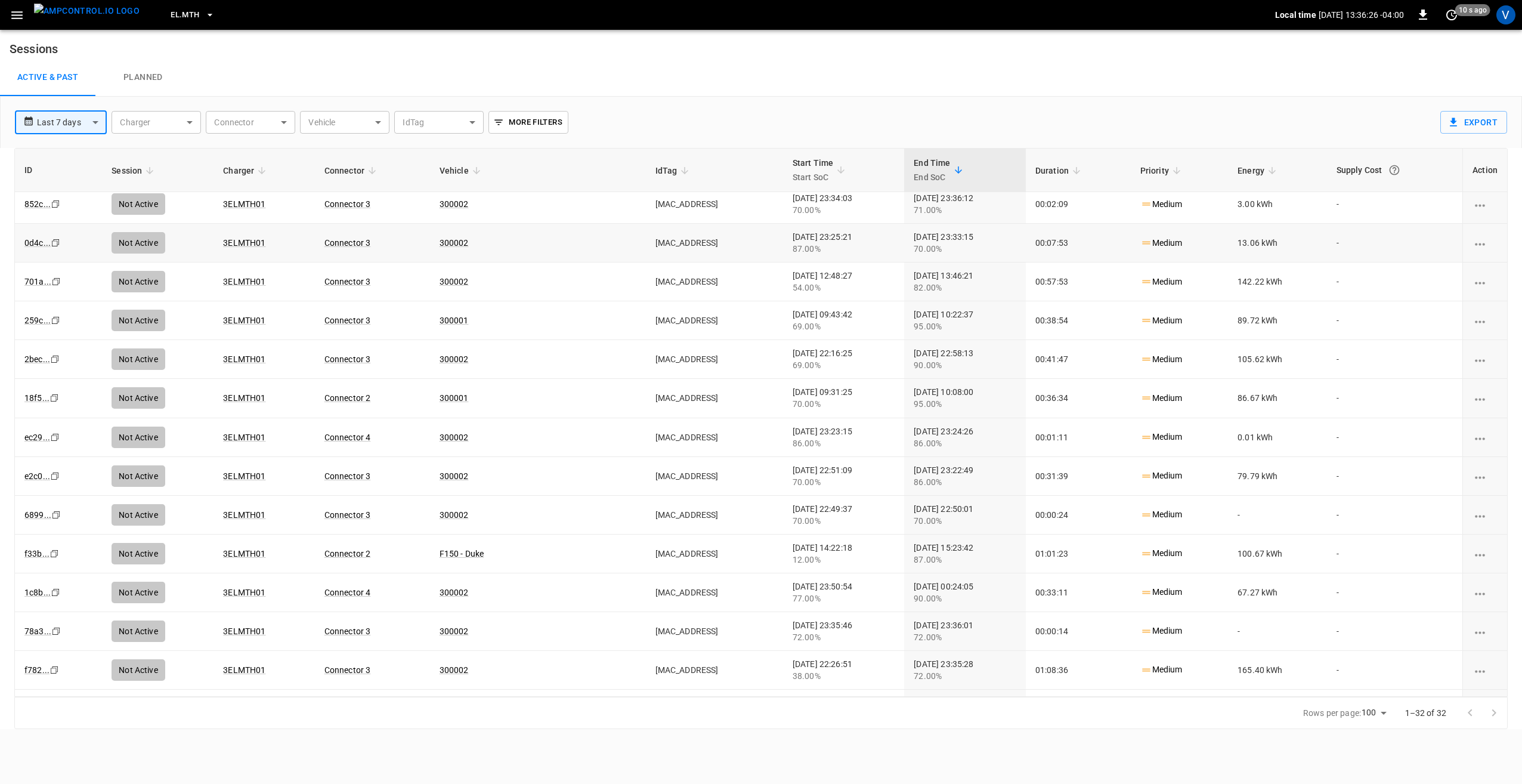
scroll to position [477, 0]
